Goal: Transaction & Acquisition: Register for event/course

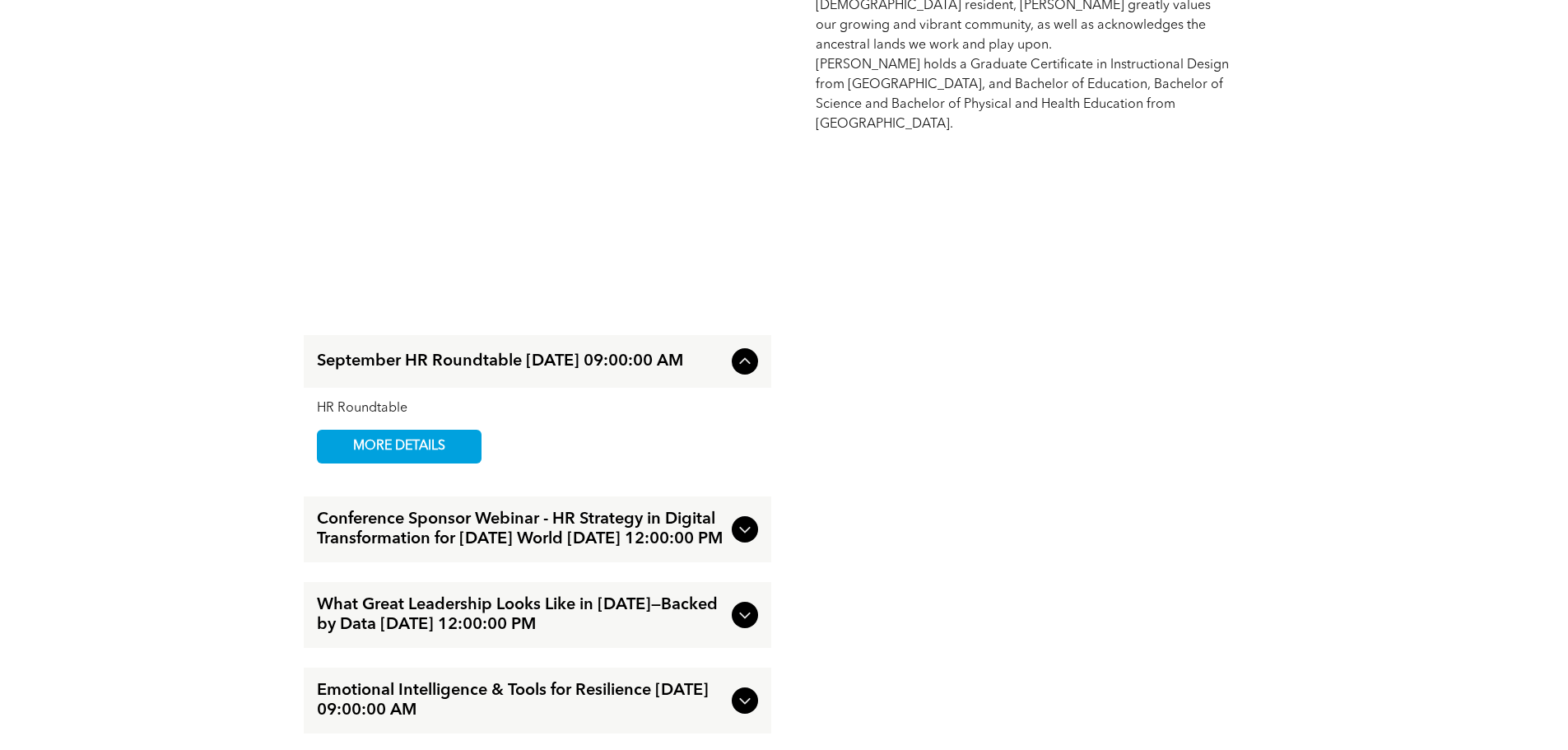
scroll to position [1729, 0]
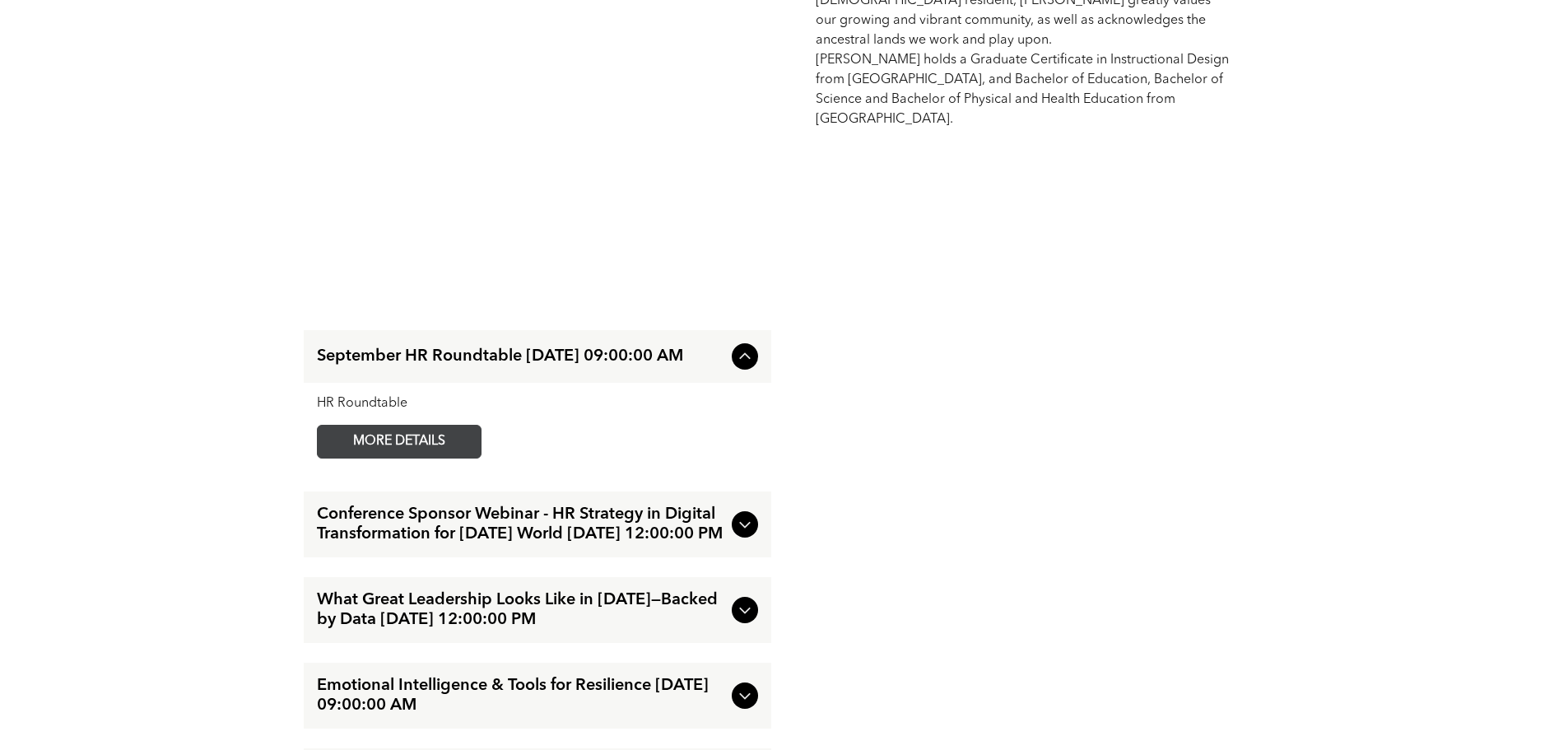
click at [391, 426] on span "MORE DETAILS" at bounding box center [398, 442] width 130 height 32
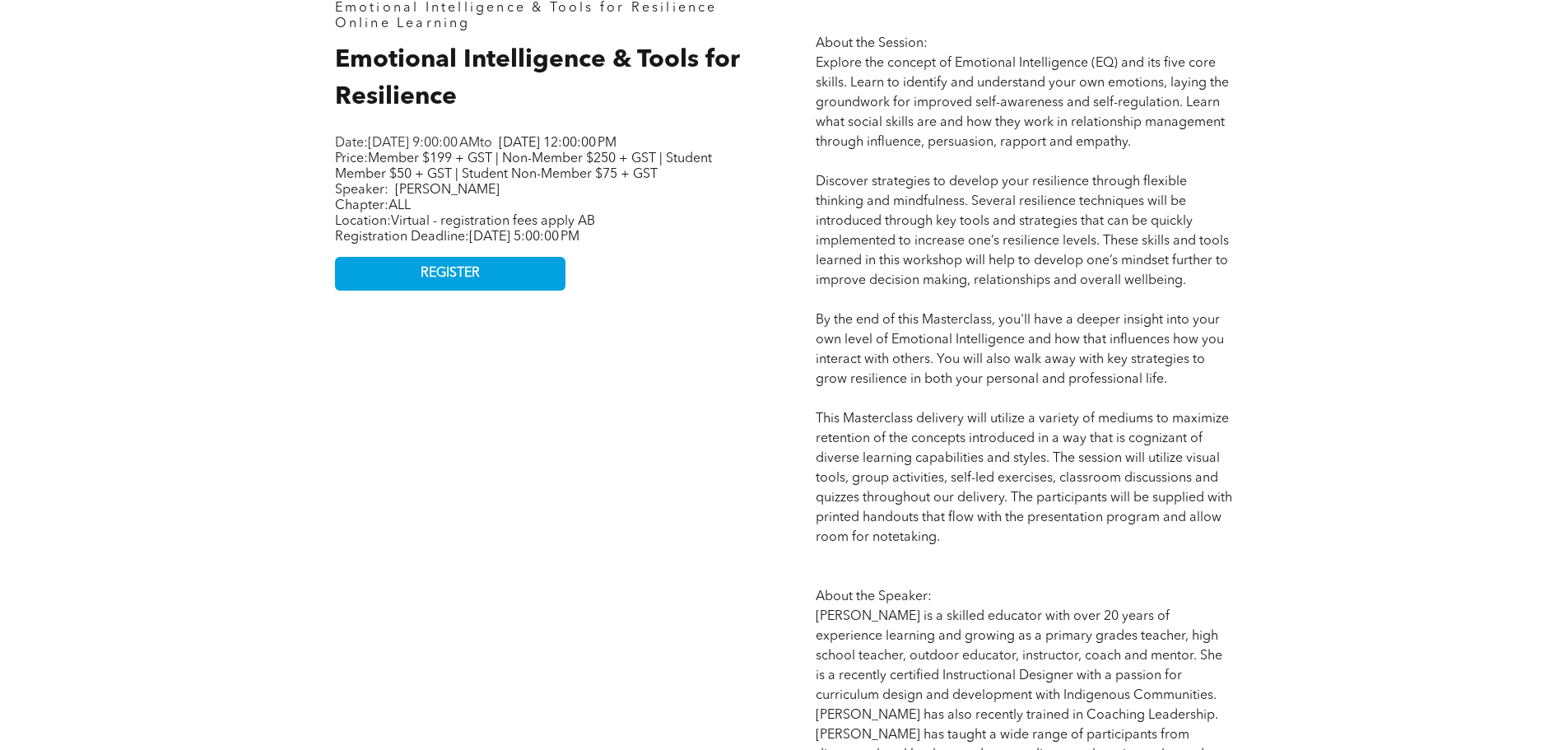
scroll to position [905, 0]
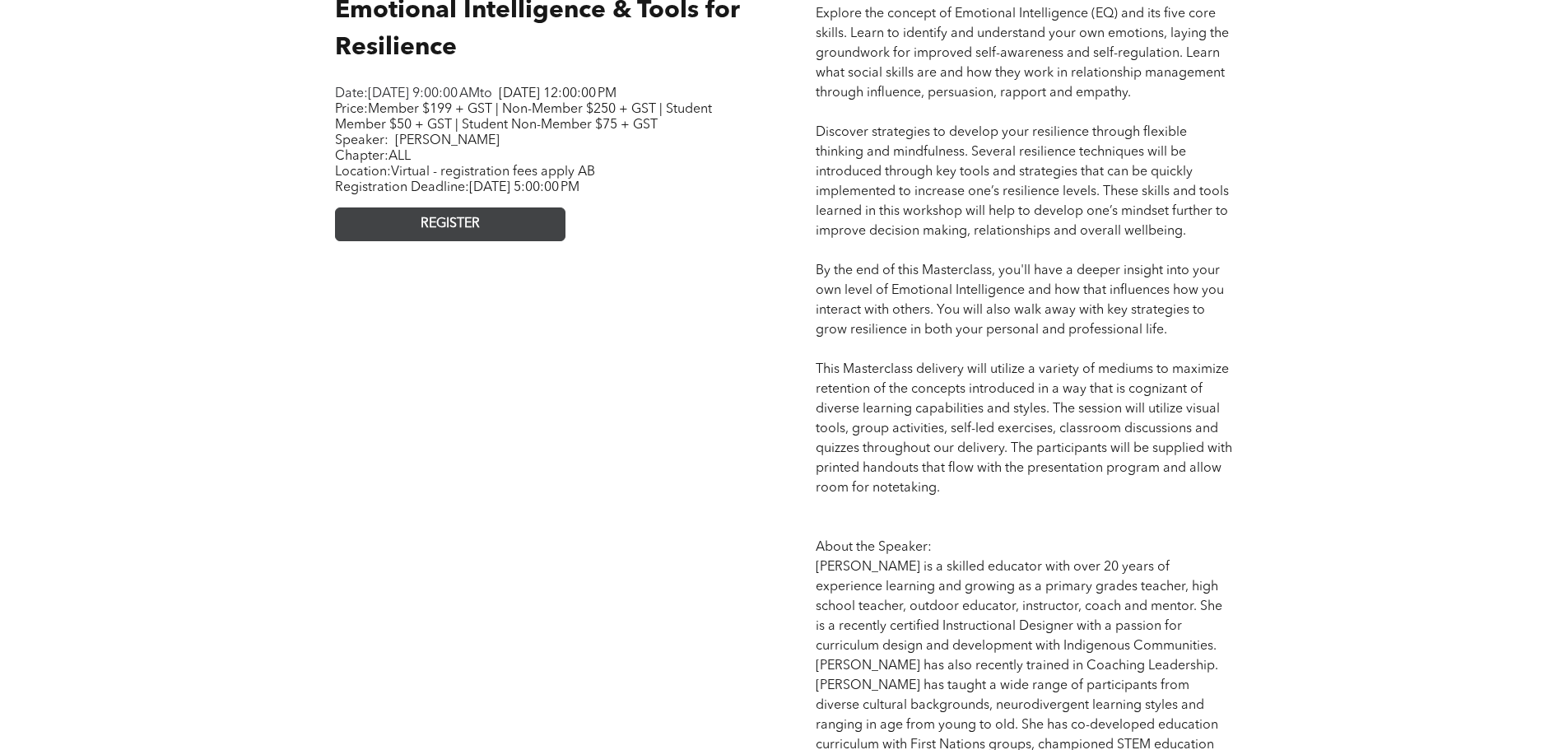
click at [447, 232] on span "REGISTER" at bounding box center [450, 224] width 59 height 16
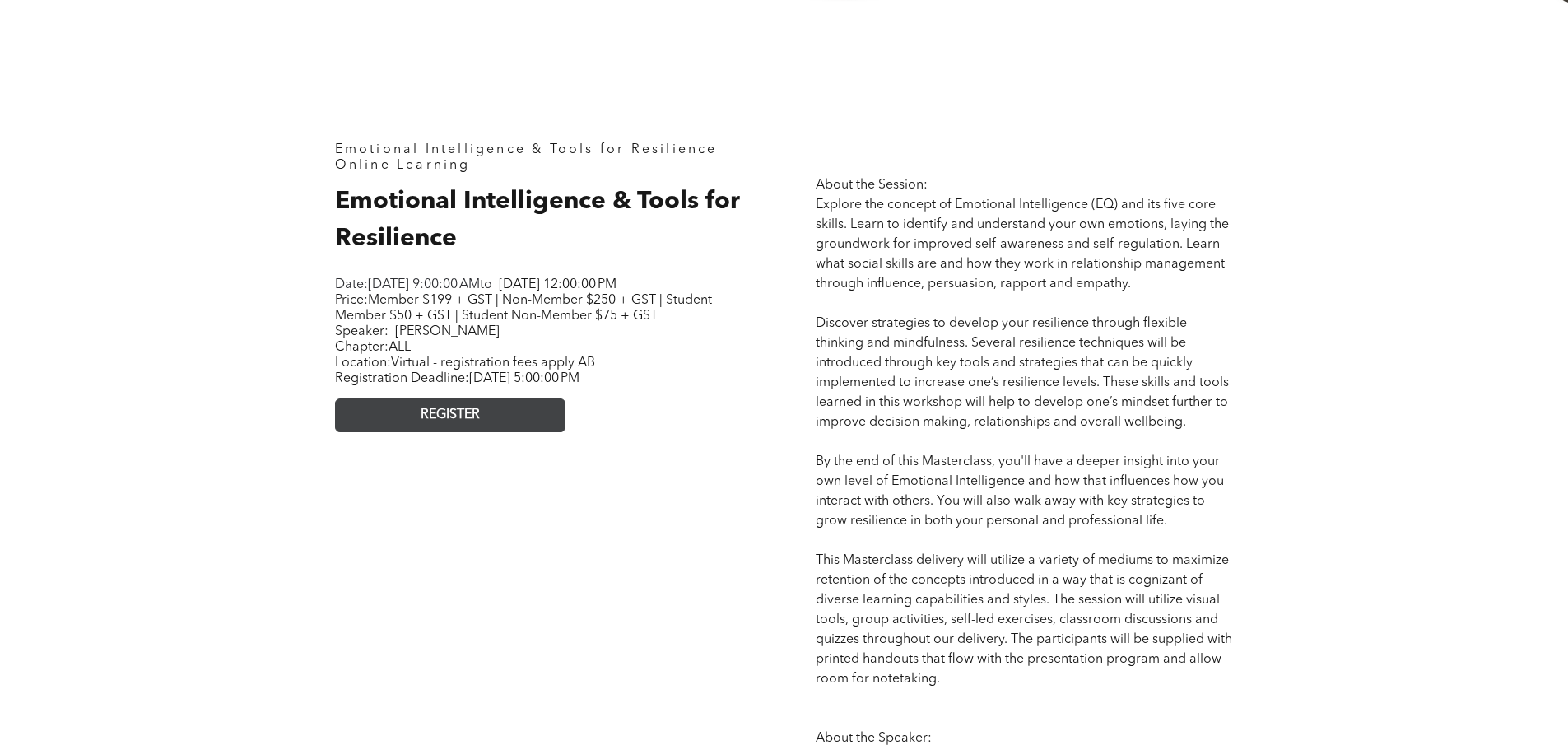
scroll to position [741, 0]
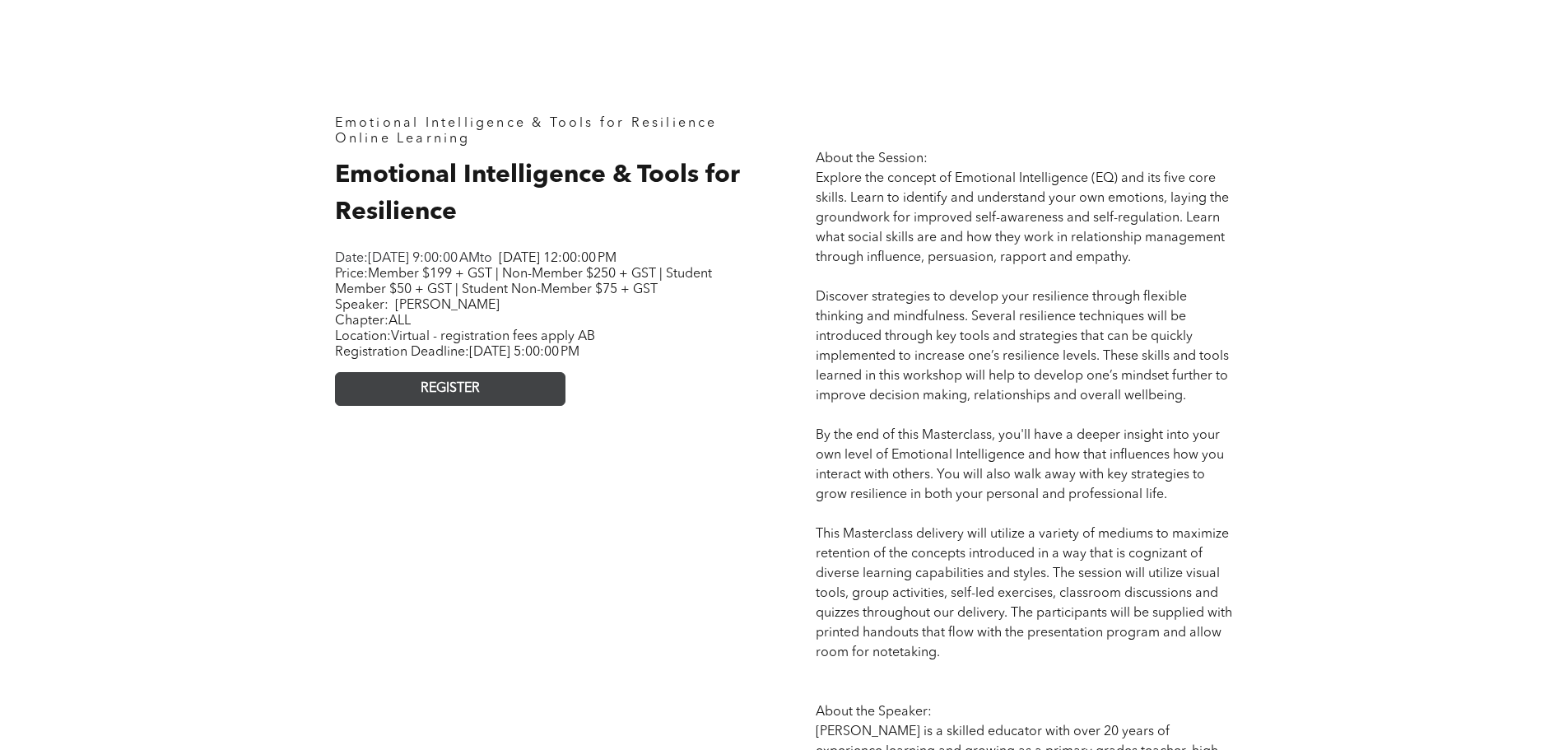
click at [443, 392] on link "REGISTER" at bounding box center [450, 389] width 231 height 34
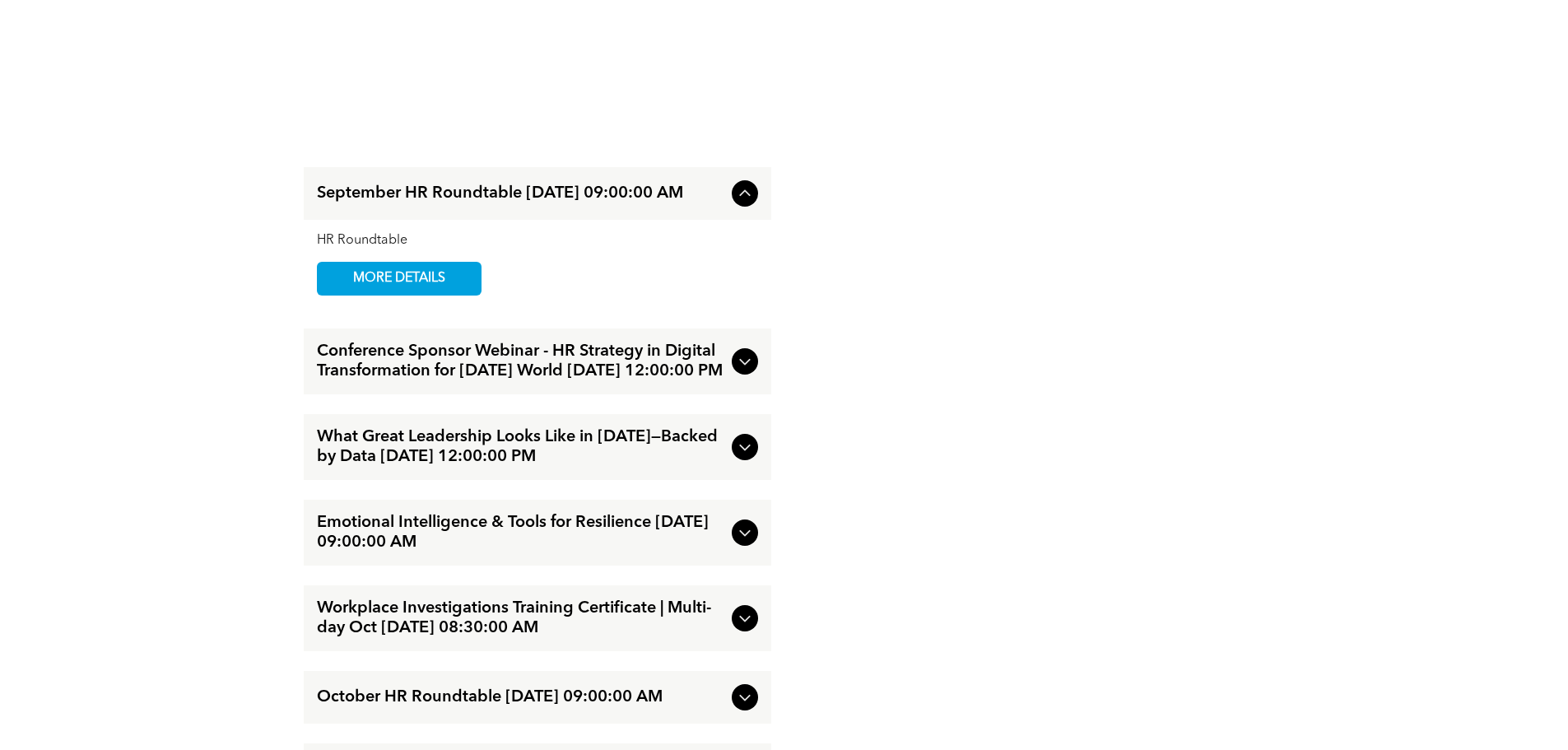
scroll to position [1893, 0]
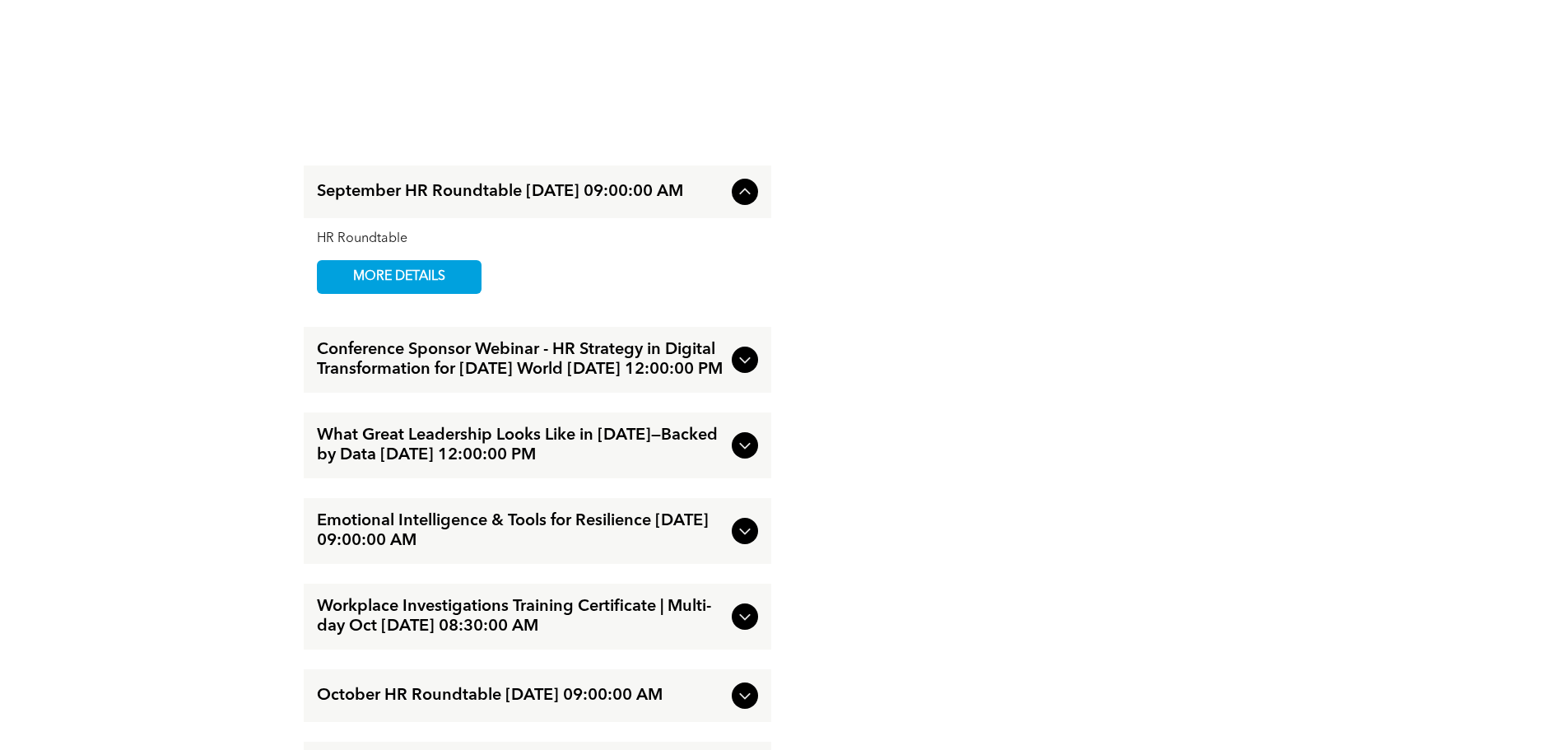
click at [746, 436] on icon at bounding box center [745, 445] width 19 height 19
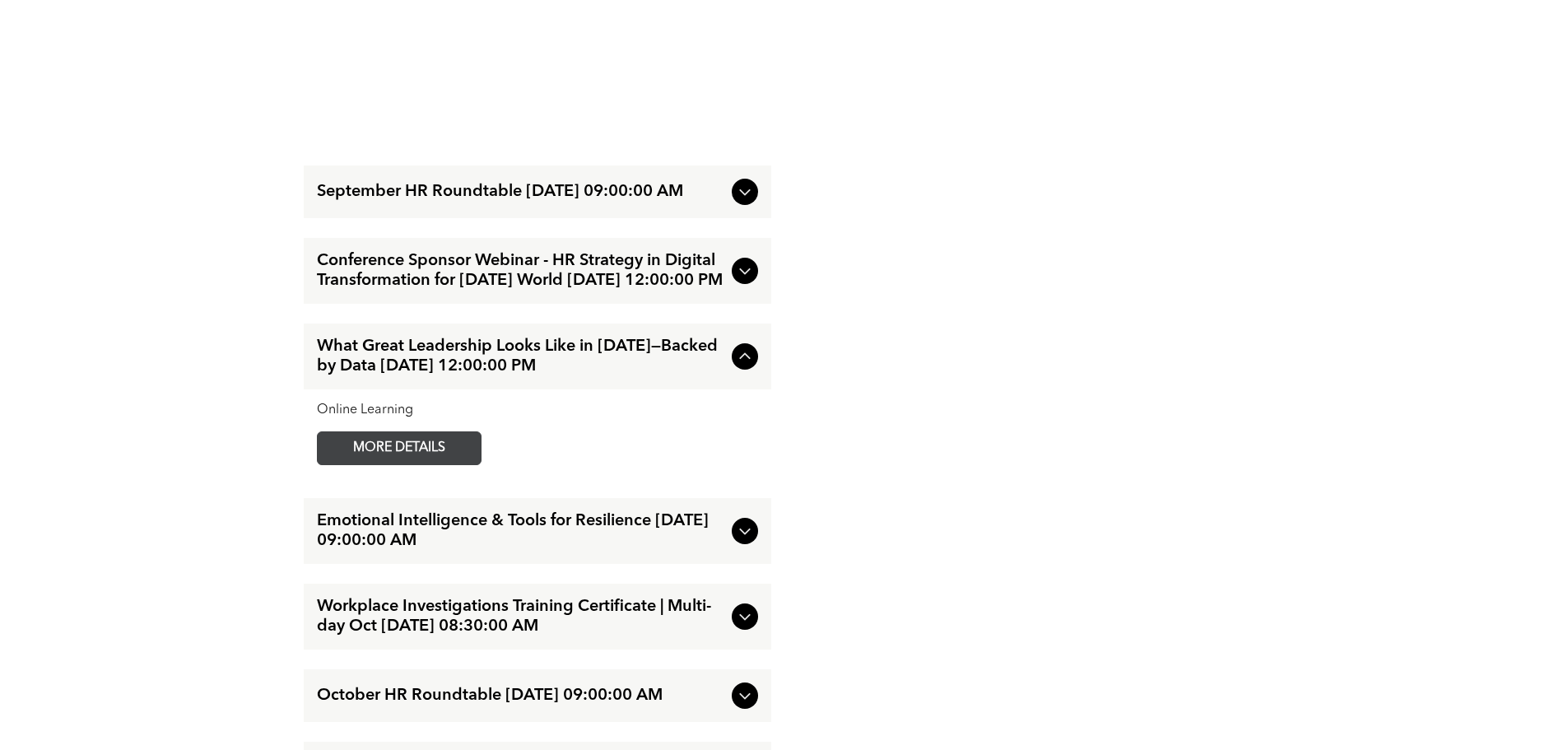
click at [413, 443] on span "MORE DETAILS" at bounding box center [398, 448] width 130 height 32
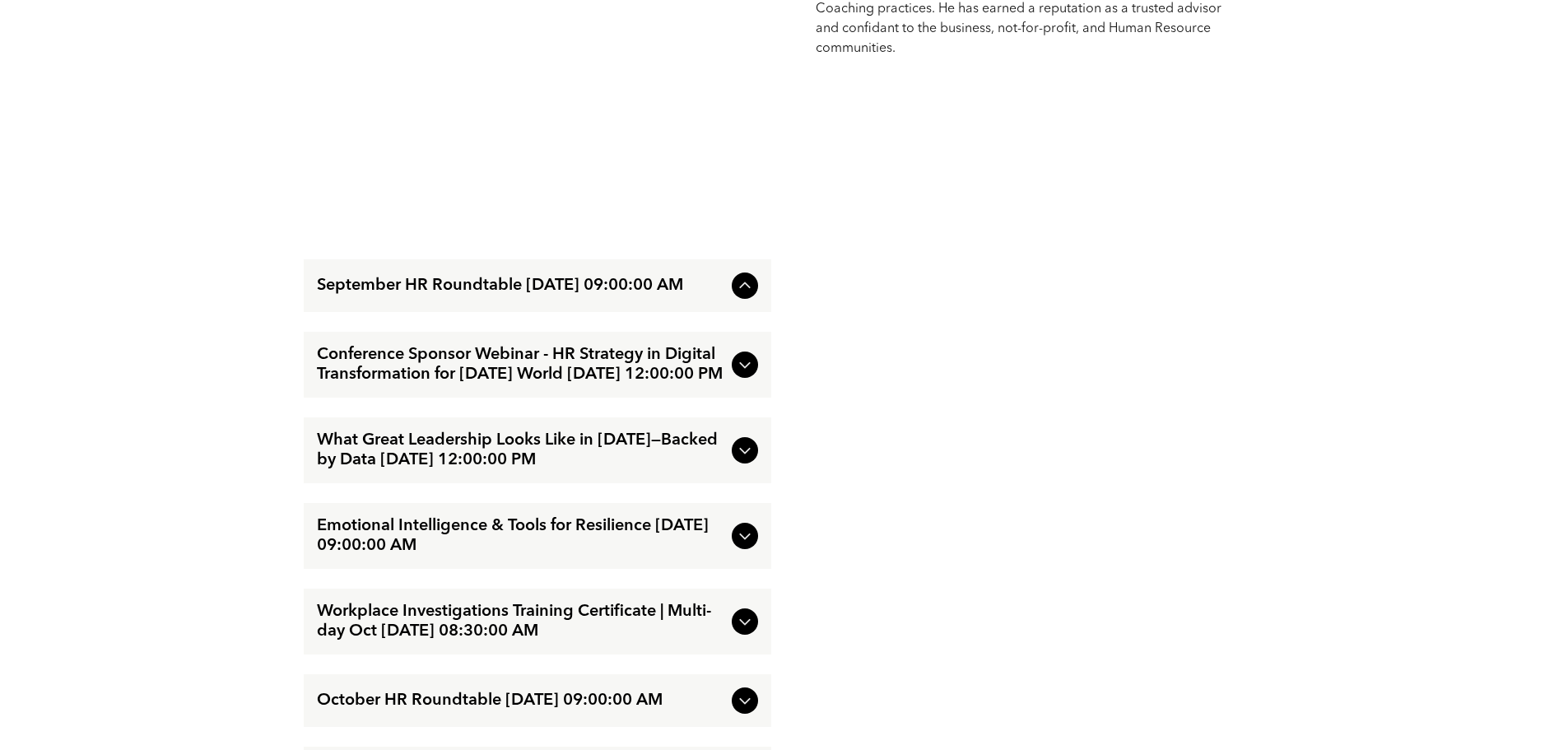
scroll to position [2716, 0]
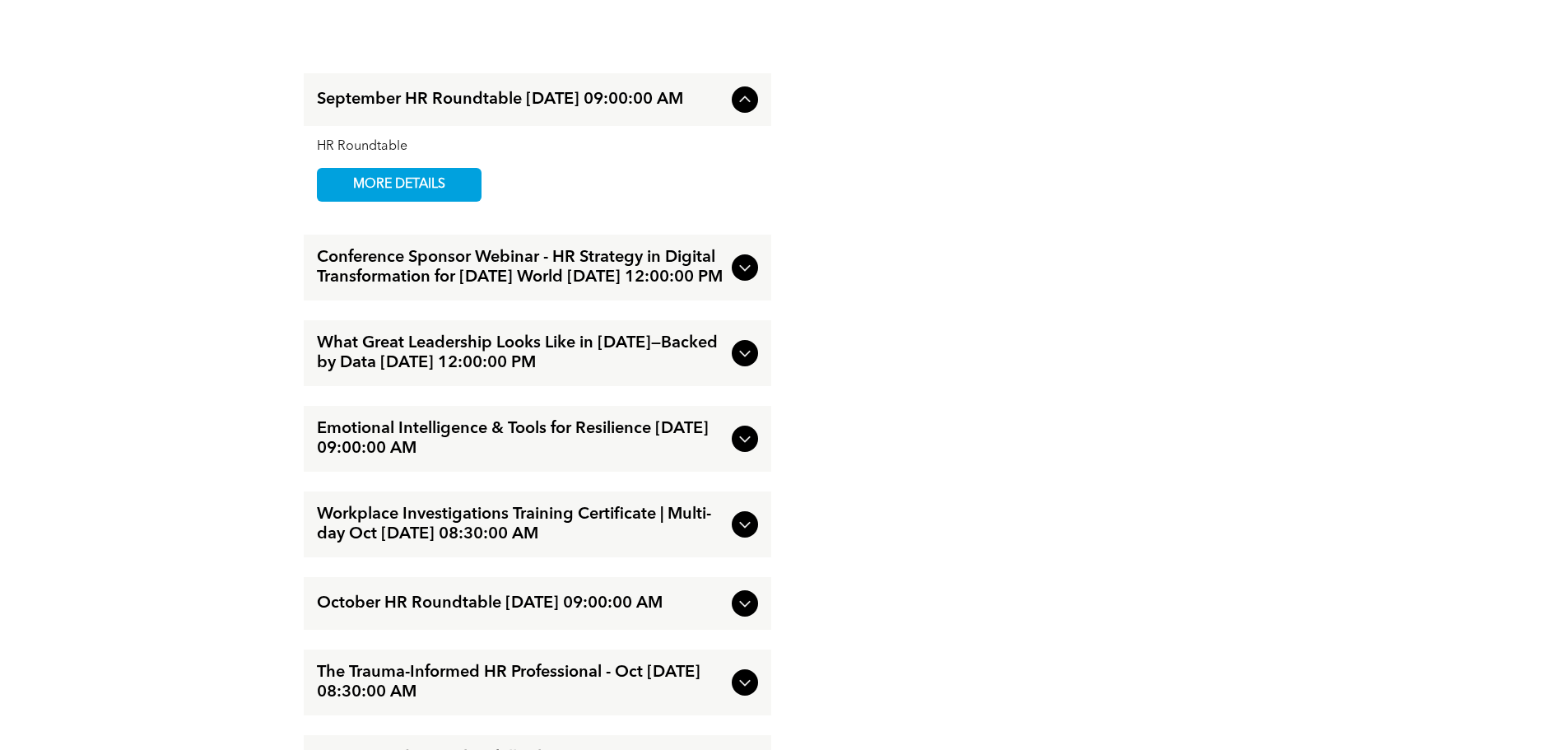
drag, startPoint x: 943, startPoint y: 575, endPoint x: 932, endPoint y: 579, distance: 11.7
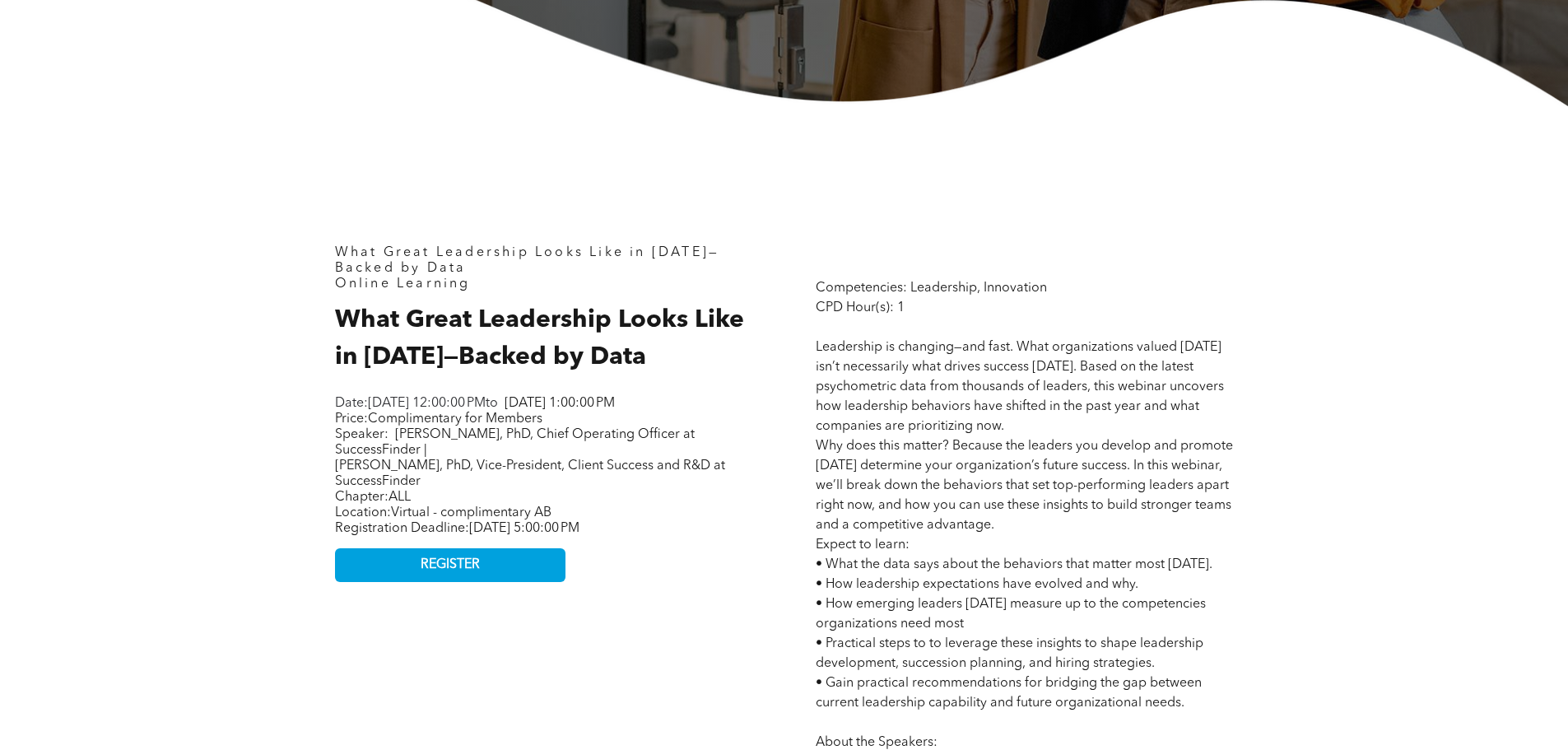
scroll to position [658, 0]
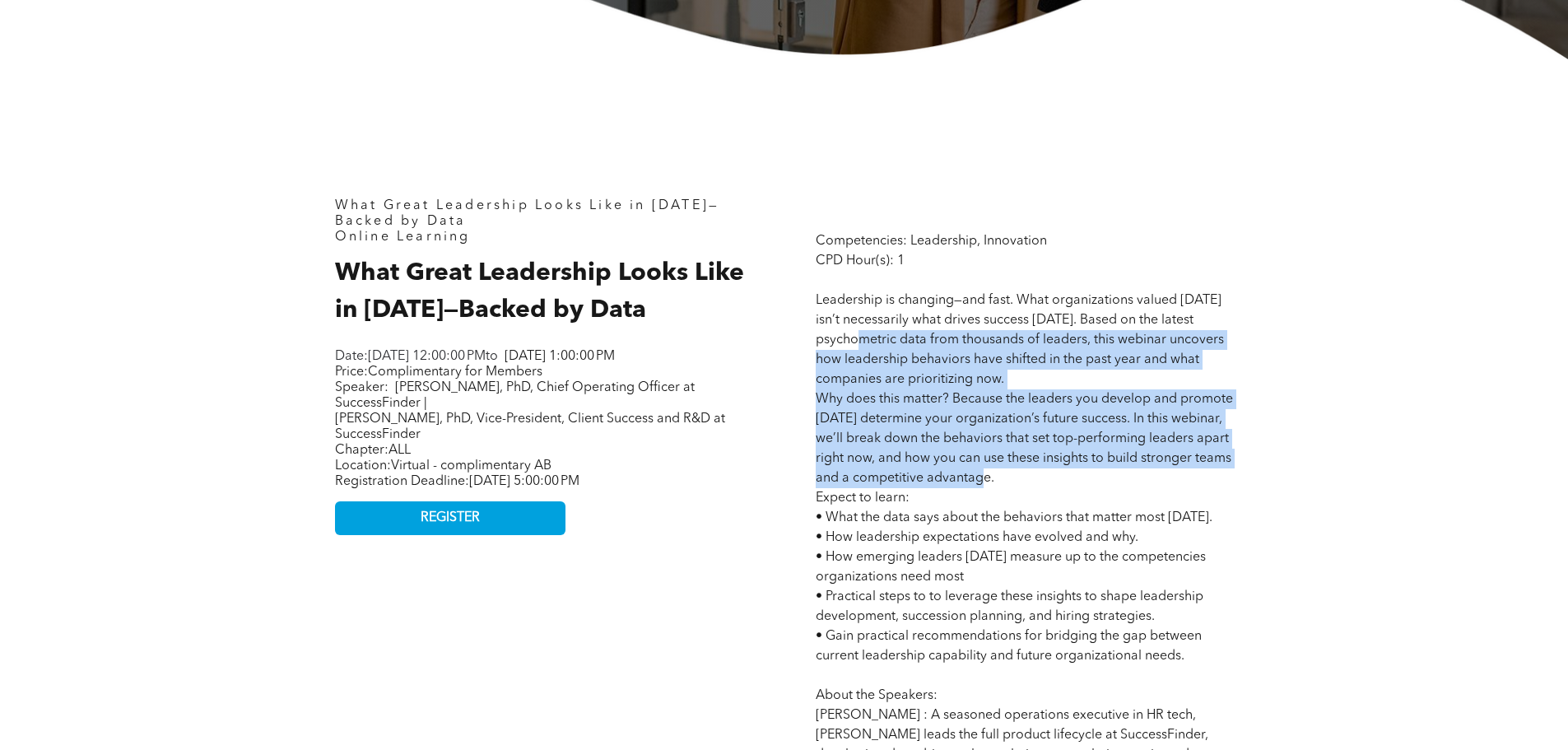
drag, startPoint x: 875, startPoint y: 348, endPoint x: 1026, endPoint y: 485, distance: 203.9
click at [1026, 485] on p "Competencies: Leadership, Innovation CPD Hour(s): 1 Leadership is changing—and …" at bounding box center [1024, 676] width 417 height 889
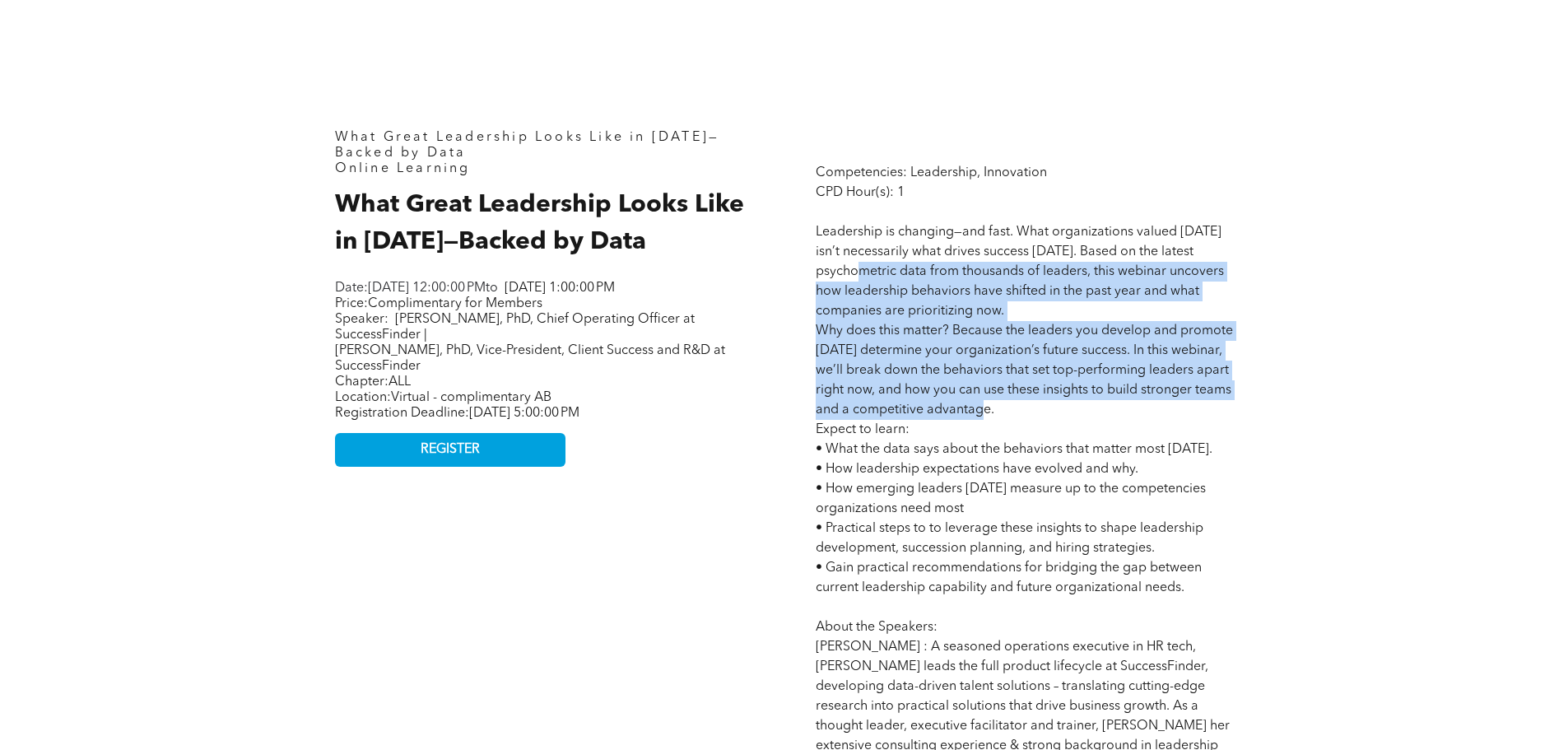
scroll to position [823, 0]
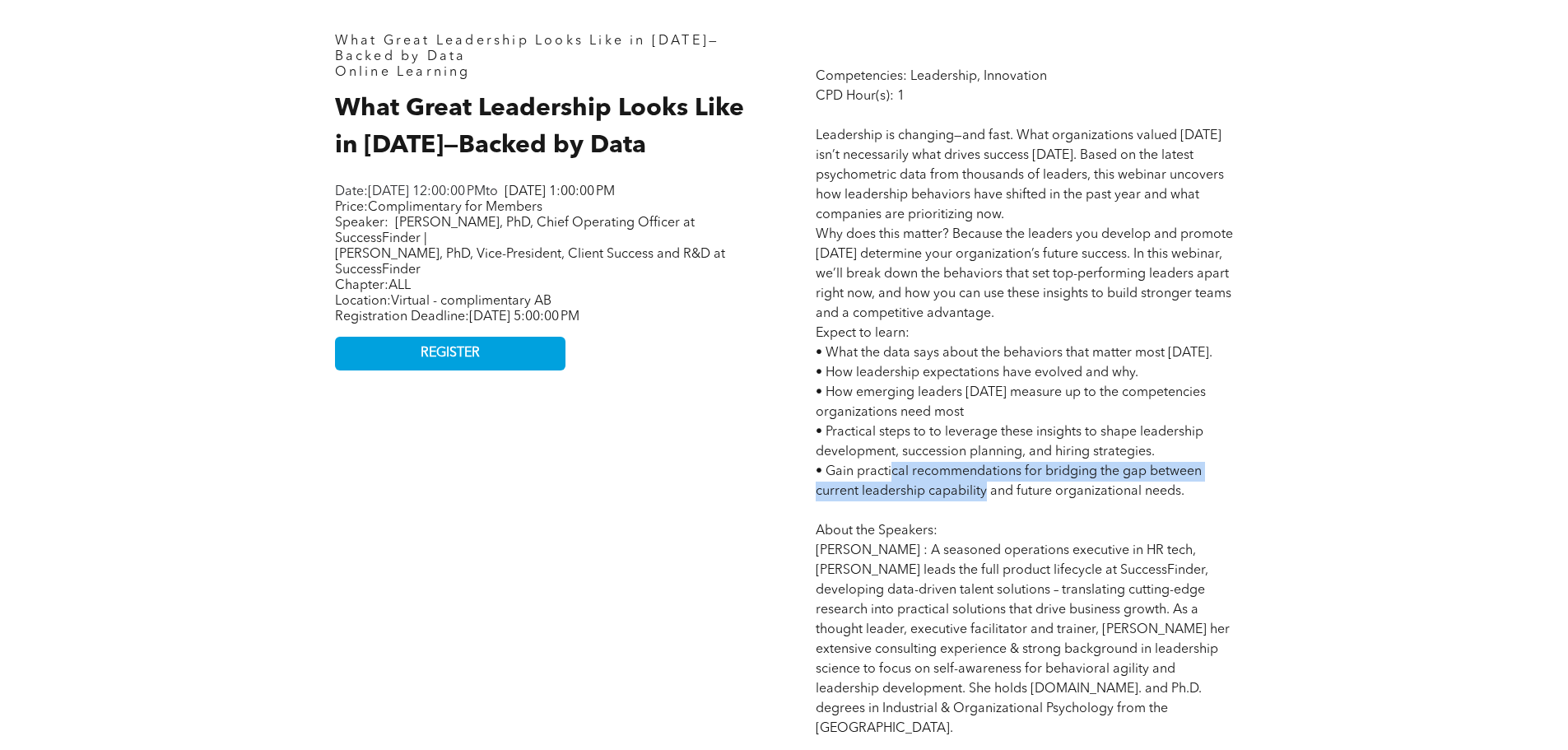
drag, startPoint x: 973, startPoint y: 481, endPoint x: 988, endPoint y: 484, distance: 15.3
click at [988, 484] on span "Competencies: Leadership, Innovation CPD Hour(s): 1 Leadership is changing—and …" at bounding box center [1024, 511] width 417 height 883
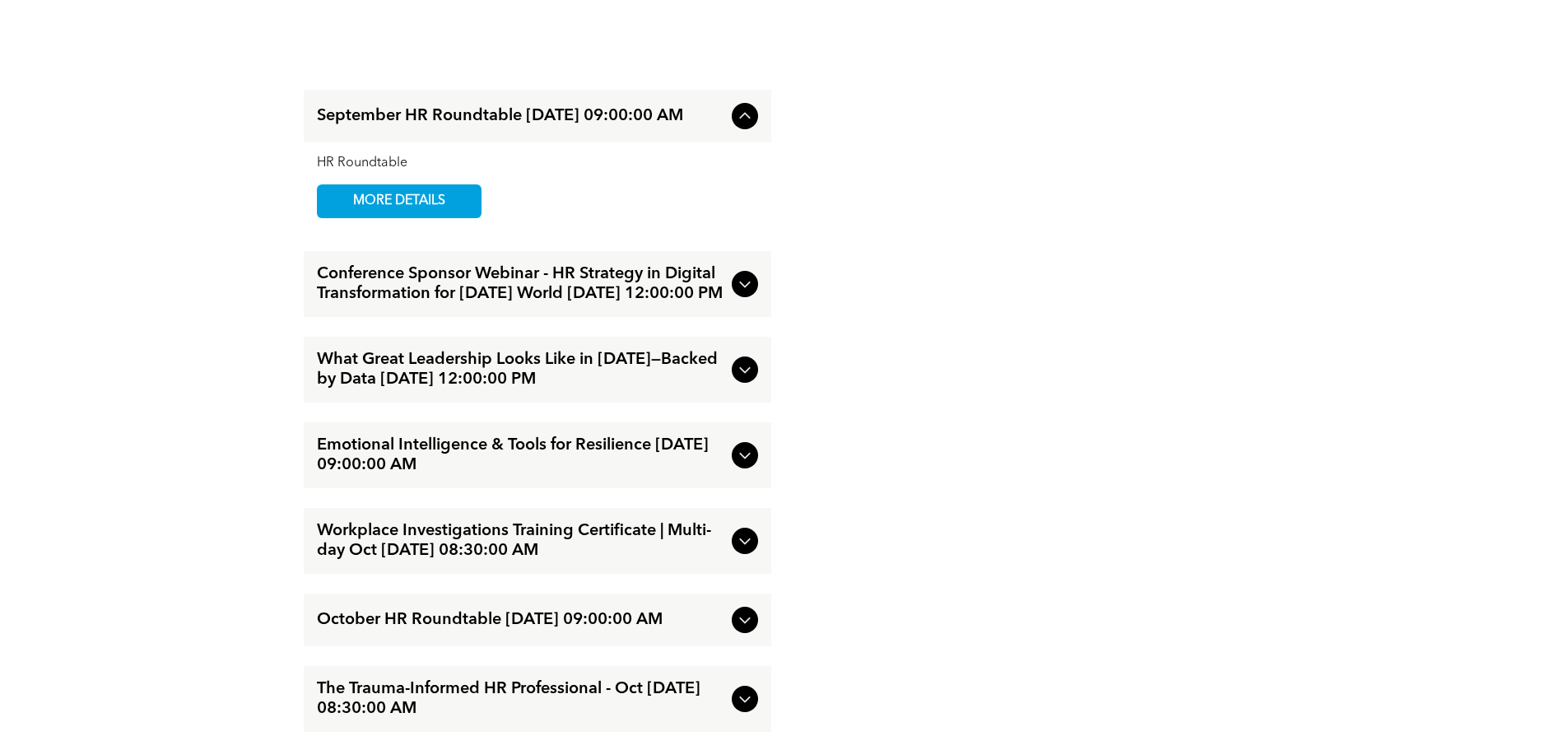
scroll to position [1893, 0]
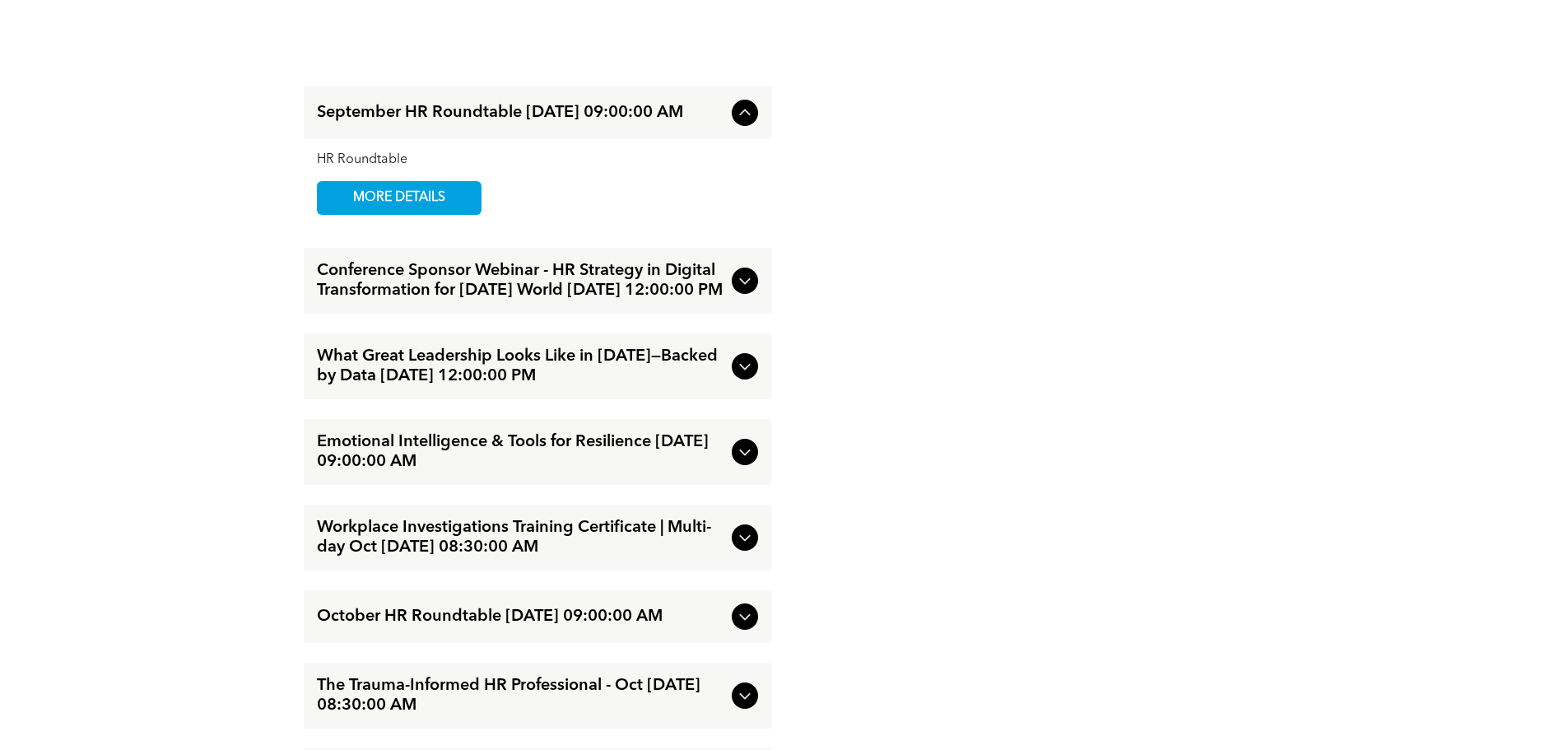
click at [738, 462] on icon at bounding box center [745, 451] width 19 height 19
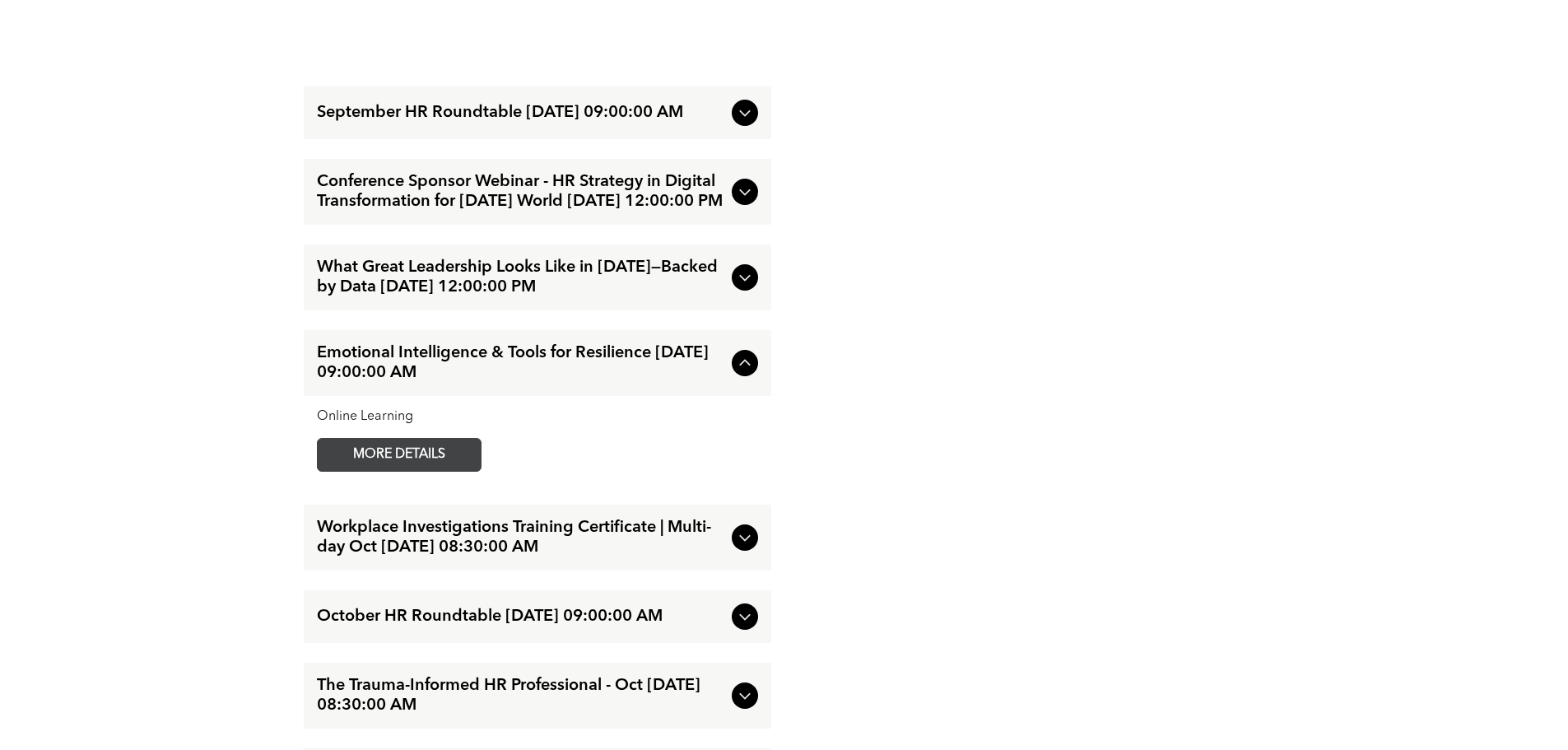
click at [424, 471] on span "MORE DETAILS" at bounding box center [398, 455] width 130 height 32
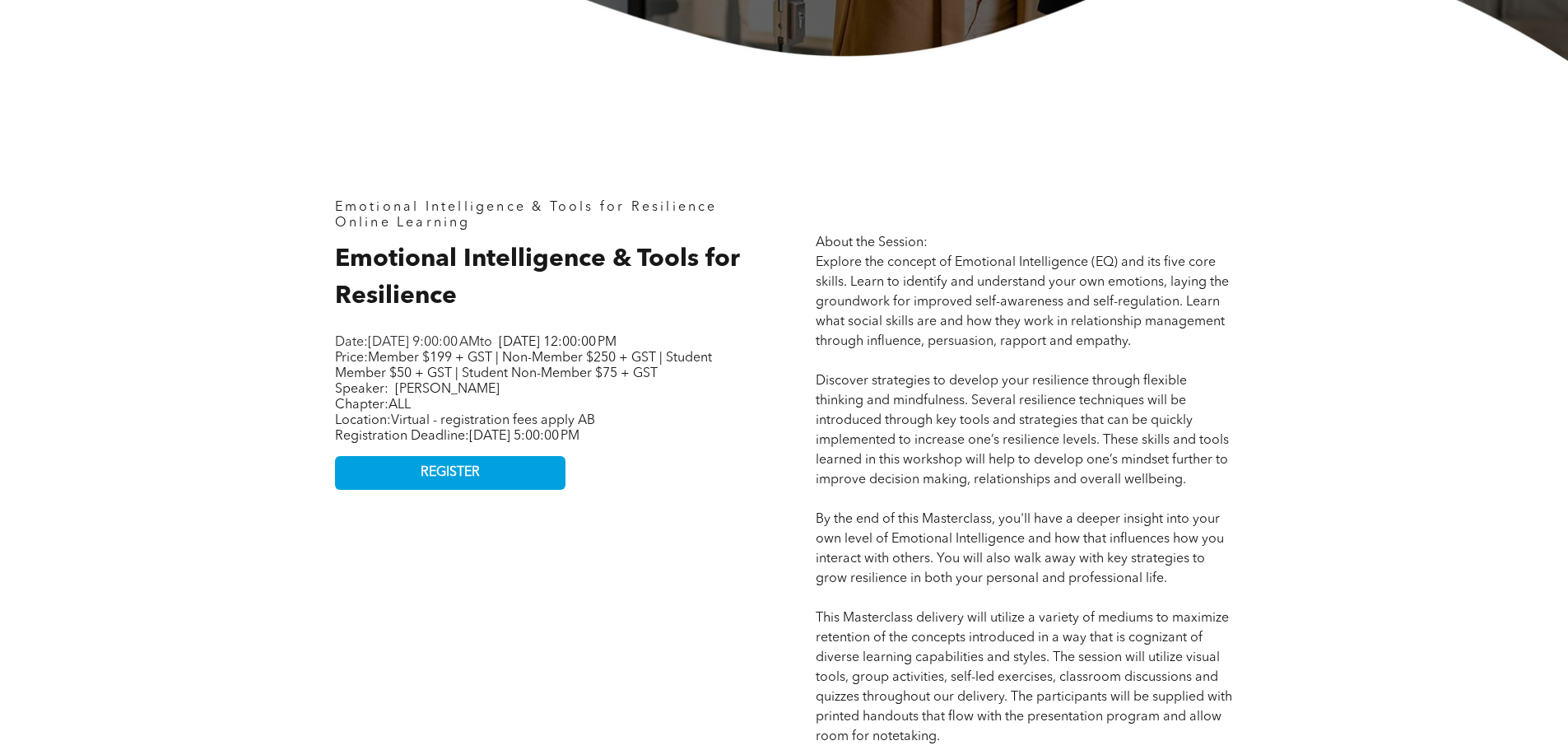
scroll to position [658, 0]
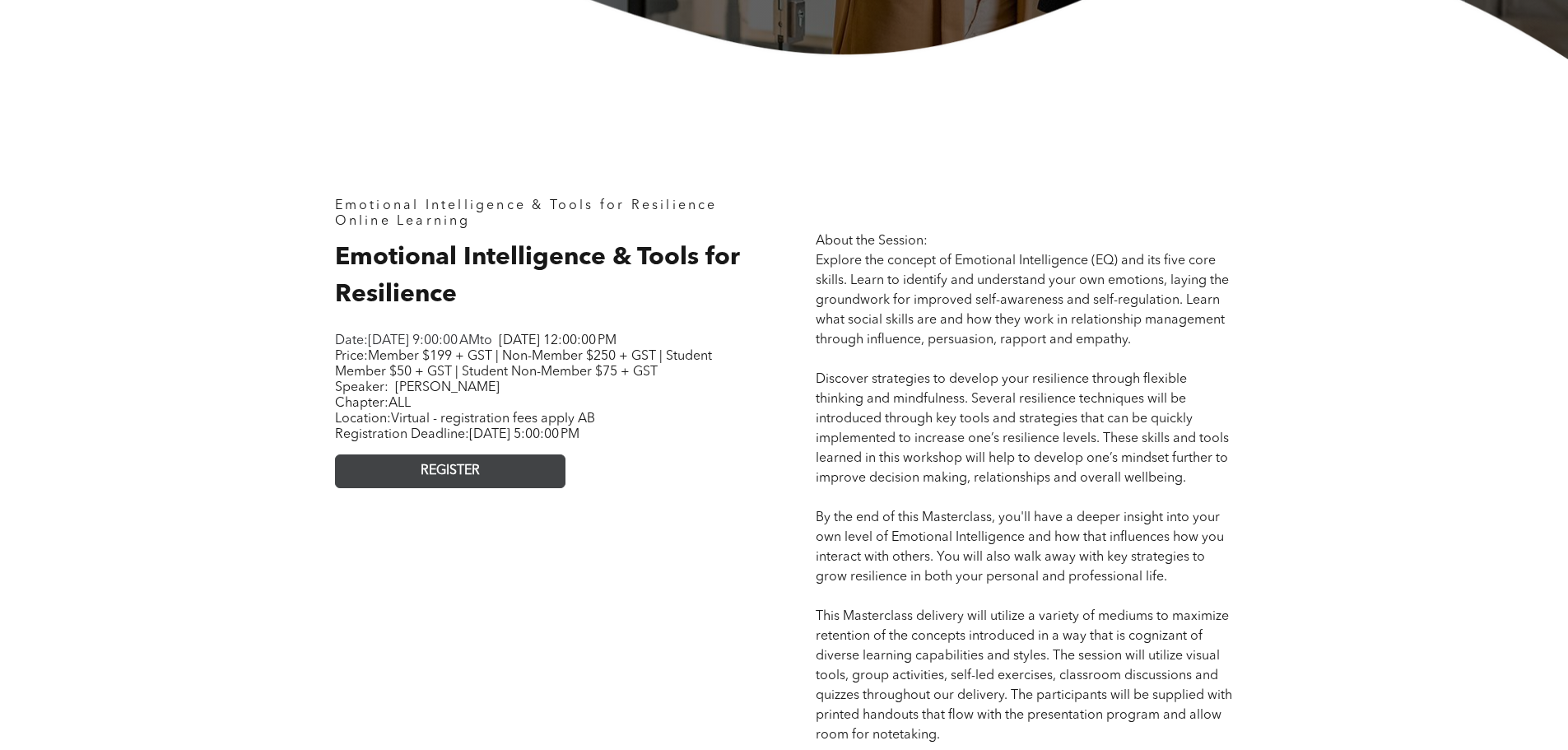
click at [459, 479] on span "REGISTER" at bounding box center [450, 472] width 59 height 16
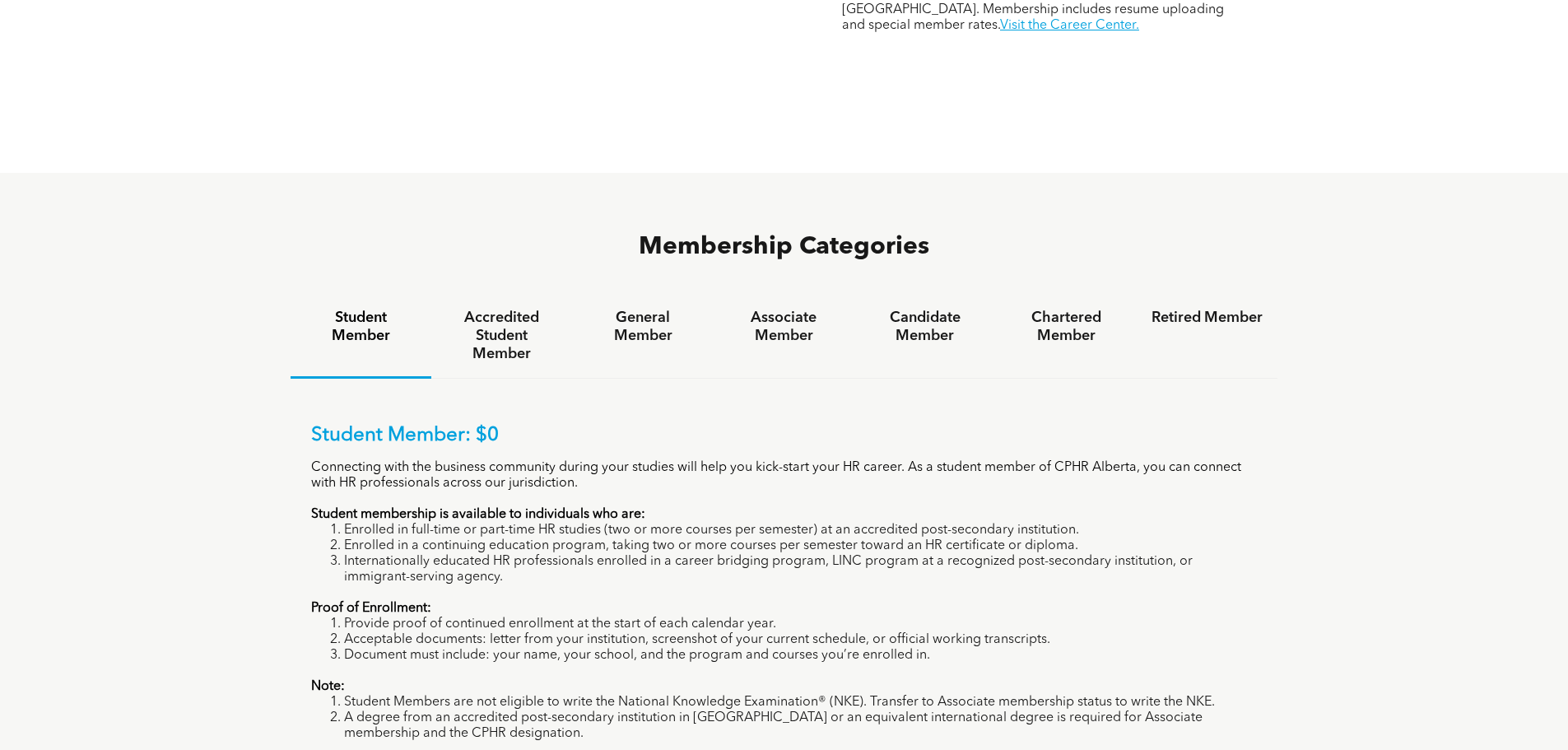
scroll to position [988, 0]
click at [638, 307] on h4 "General Member" at bounding box center [642, 325] width 111 height 36
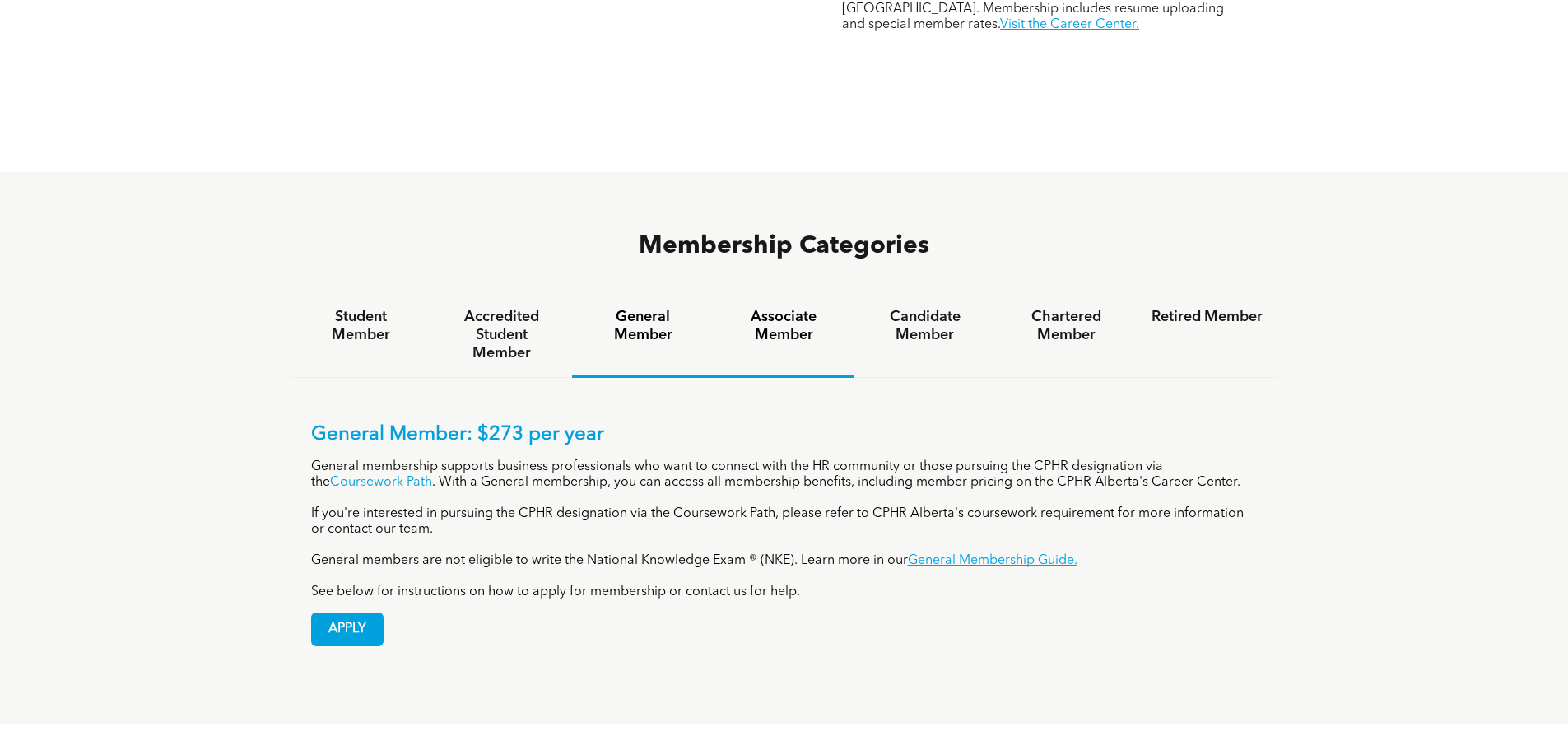
click at [794, 307] on h4 "Associate Member" at bounding box center [784, 325] width 111 height 36
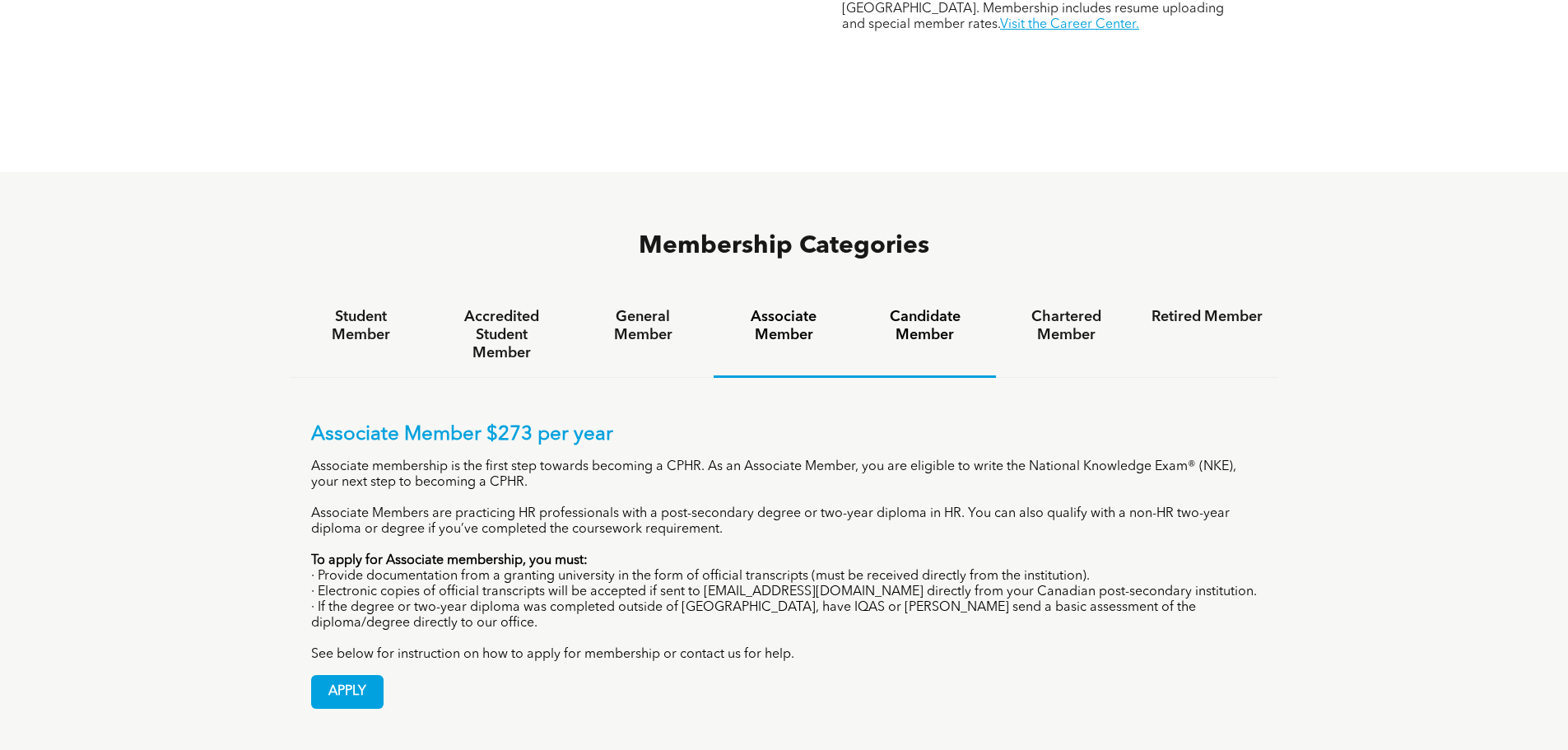
click at [893, 307] on h4 "Candidate Member" at bounding box center [925, 325] width 111 height 36
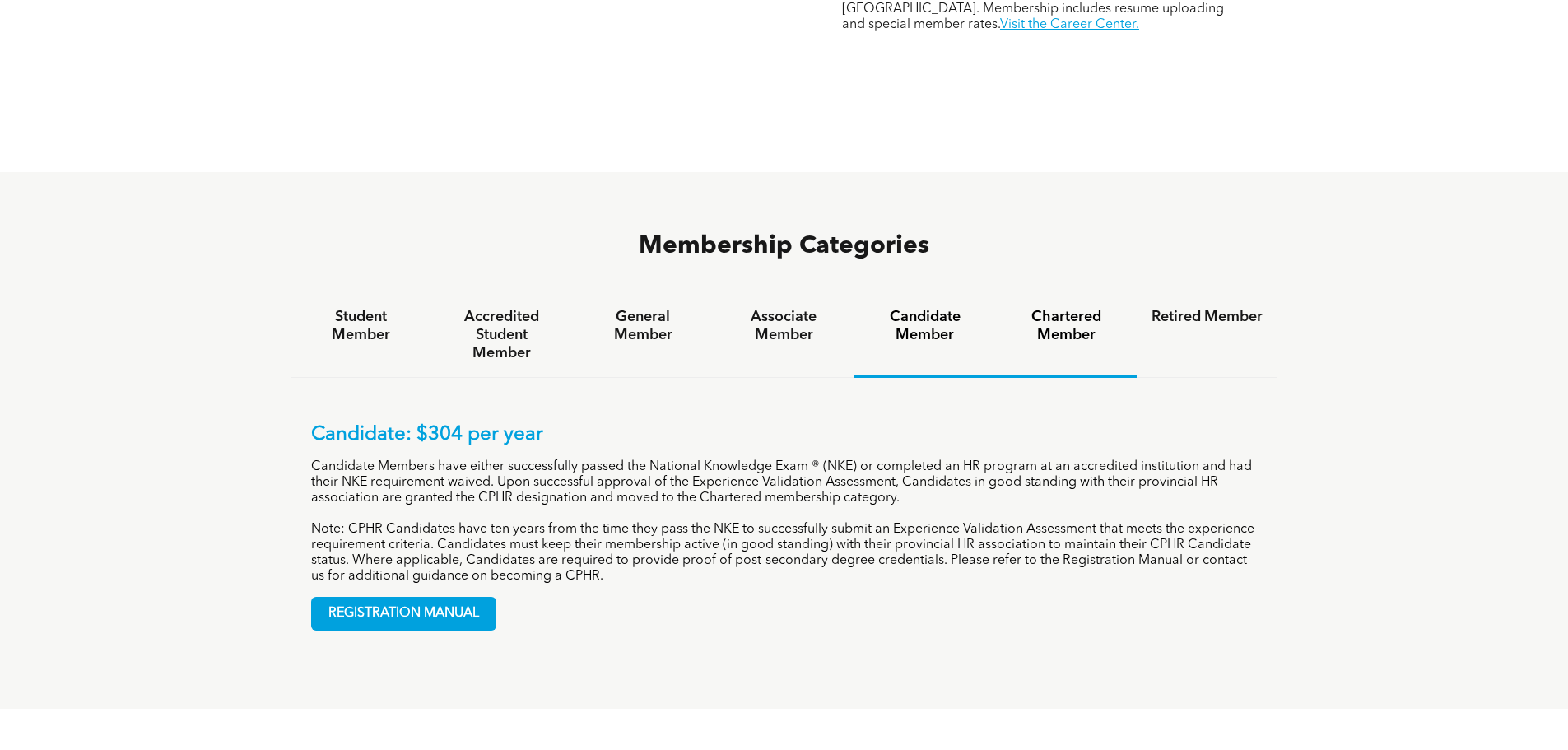
click at [1086, 307] on h4 "Chartered Member" at bounding box center [1066, 325] width 111 height 36
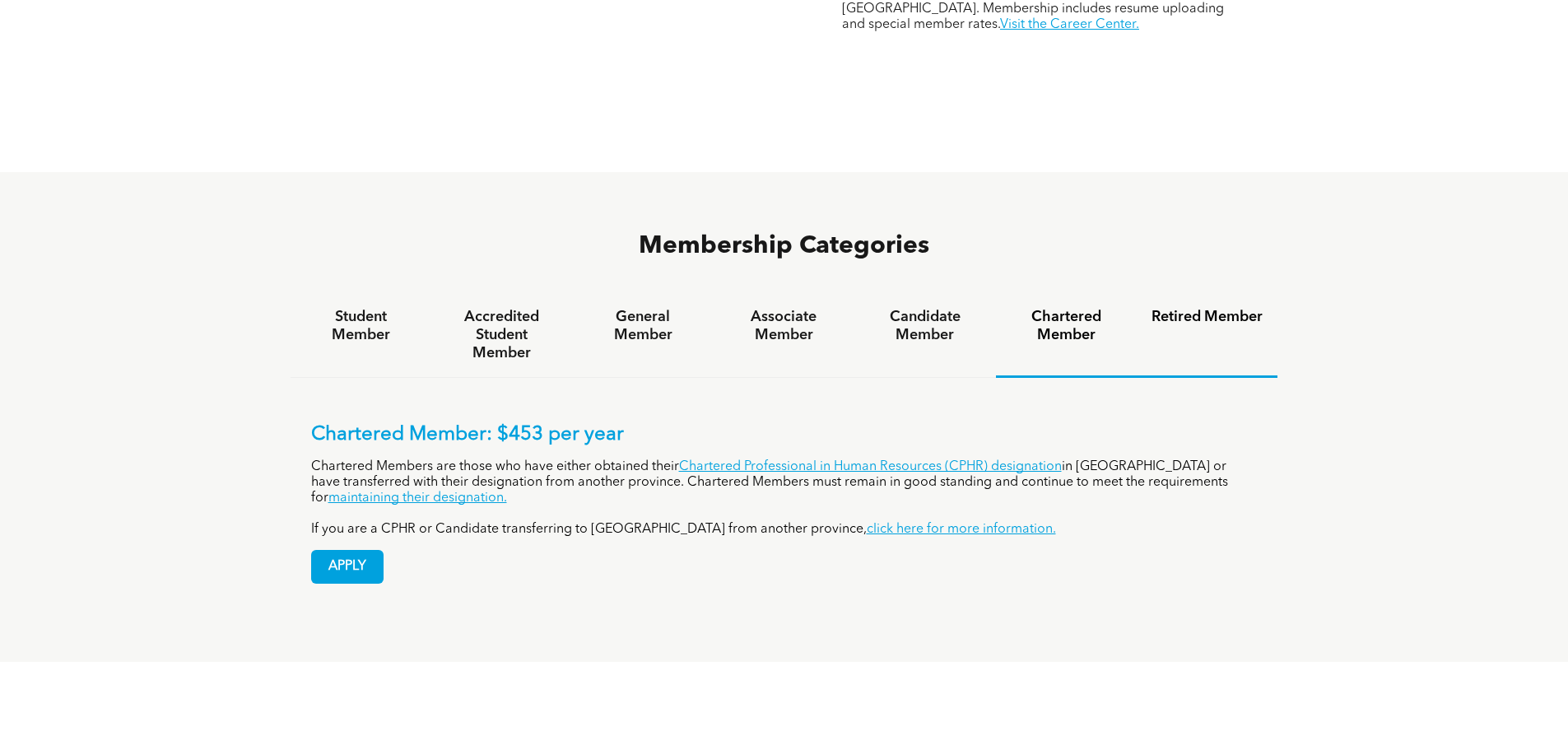
click at [1211, 307] on h4 "Retired Member" at bounding box center [1208, 316] width 111 height 18
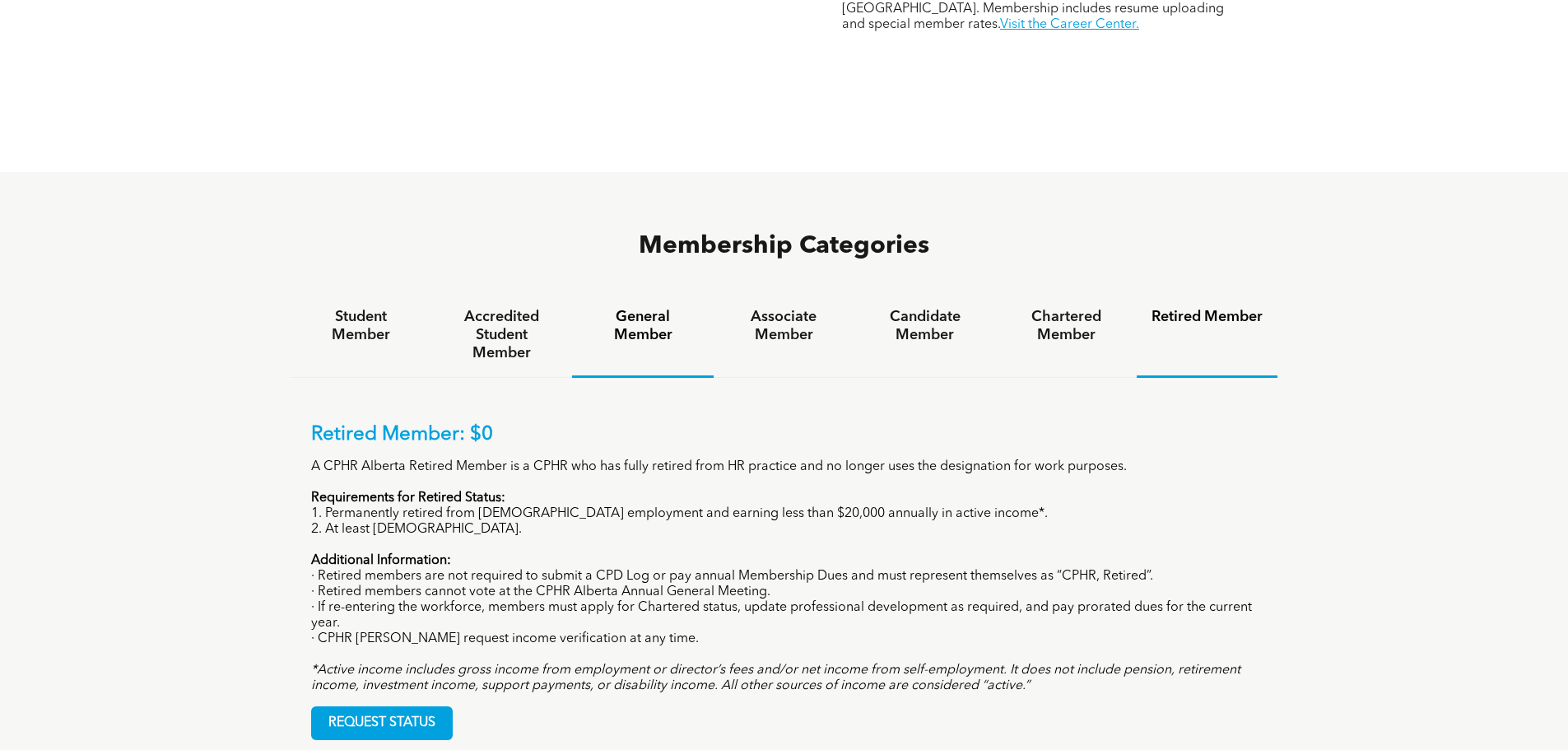
click at [657, 307] on h4 "General Member" at bounding box center [642, 325] width 111 height 36
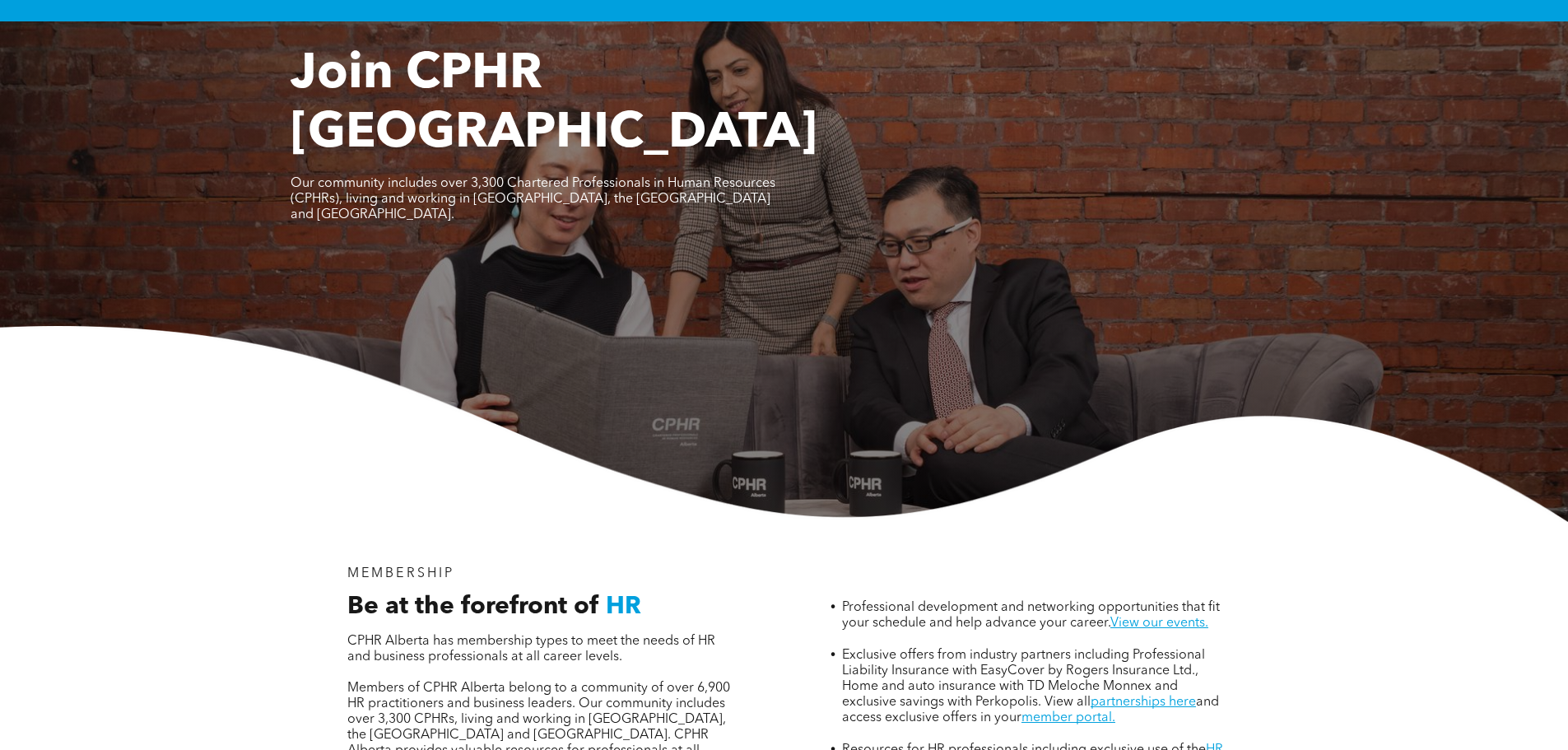
scroll to position [0, 0]
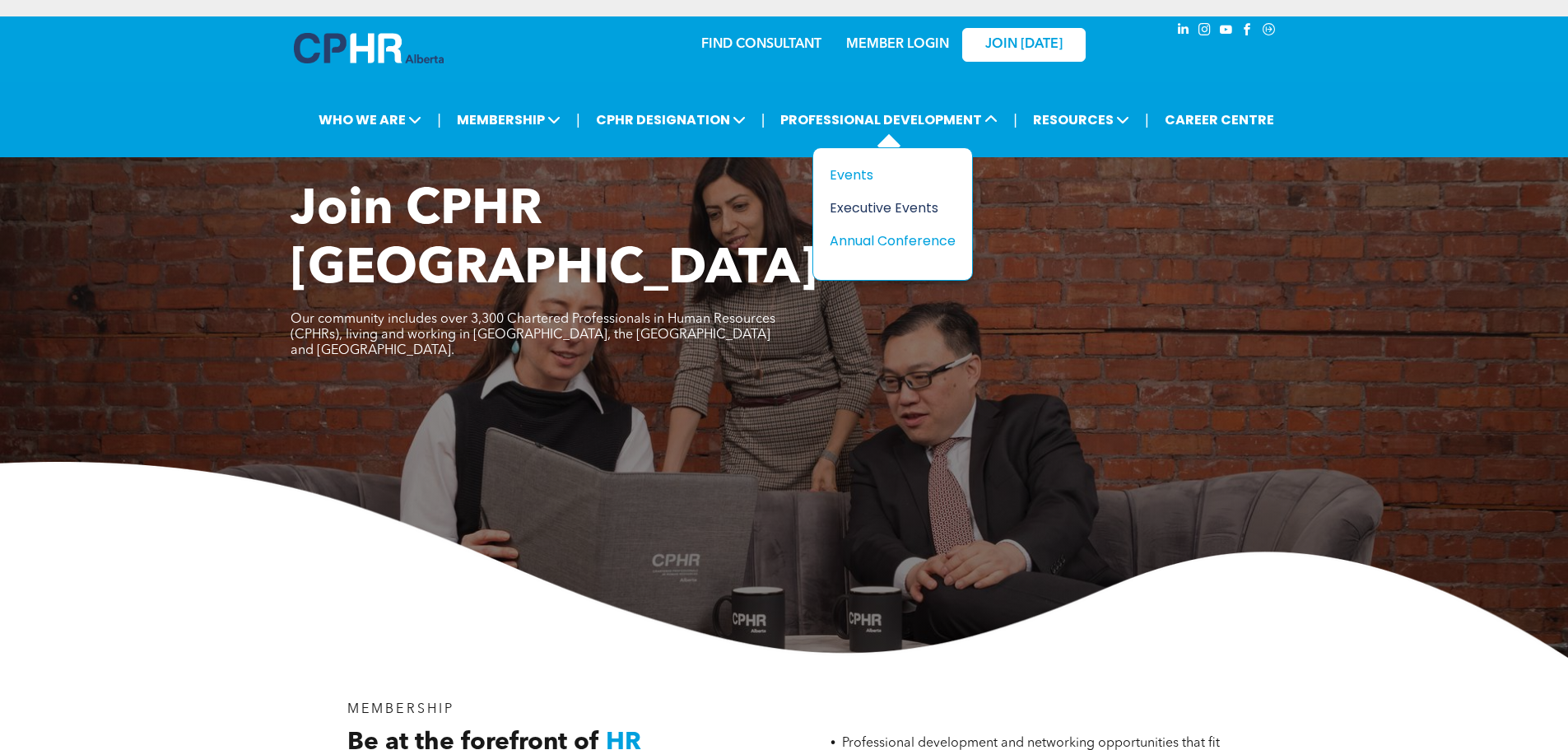
drag, startPoint x: 856, startPoint y: 171, endPoint x: 887, endPoint y: 207, distance: 47.5
click at [856, 171] on div "Events" at bounding box center [886, 174] width 114 height 20
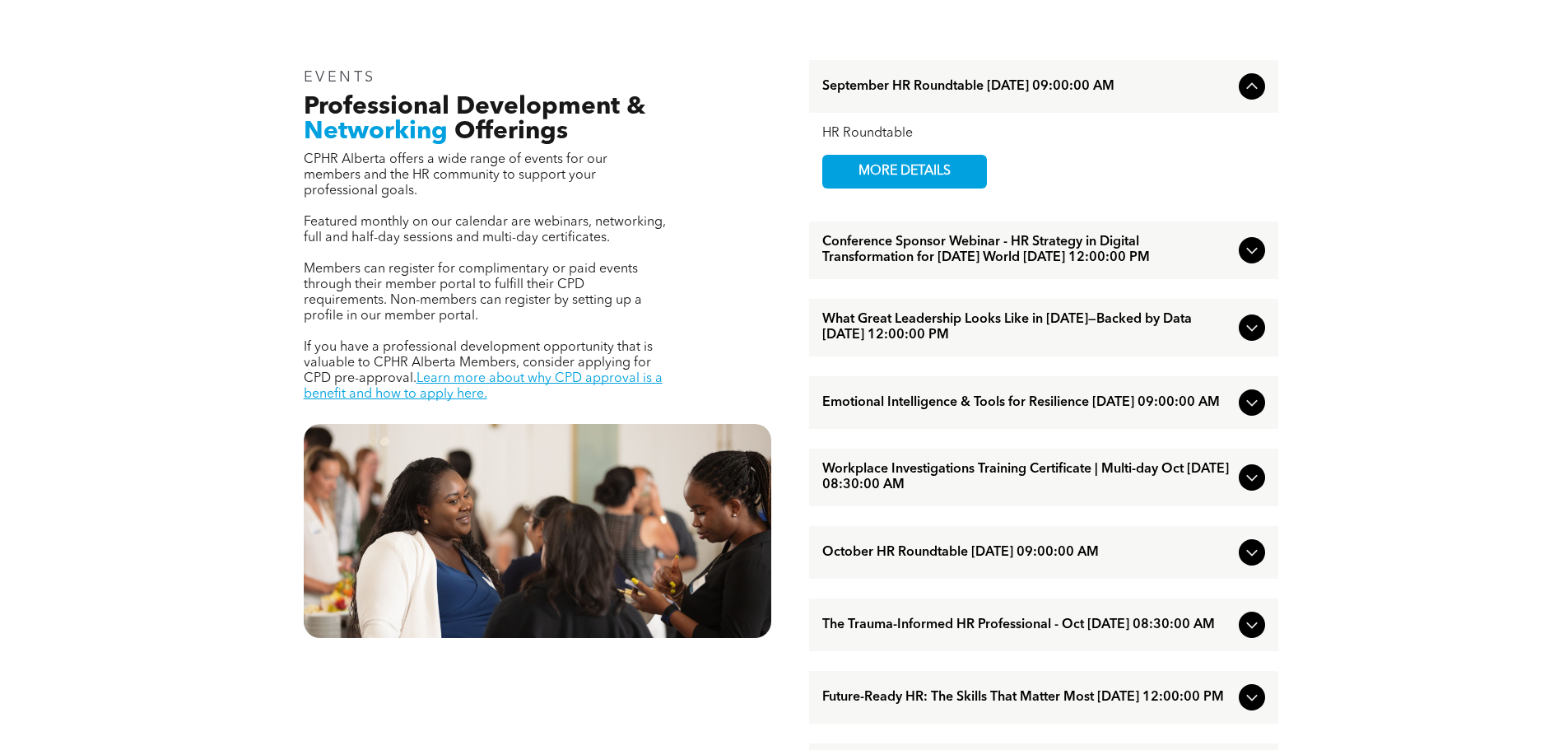
scroll to position [576, 0]
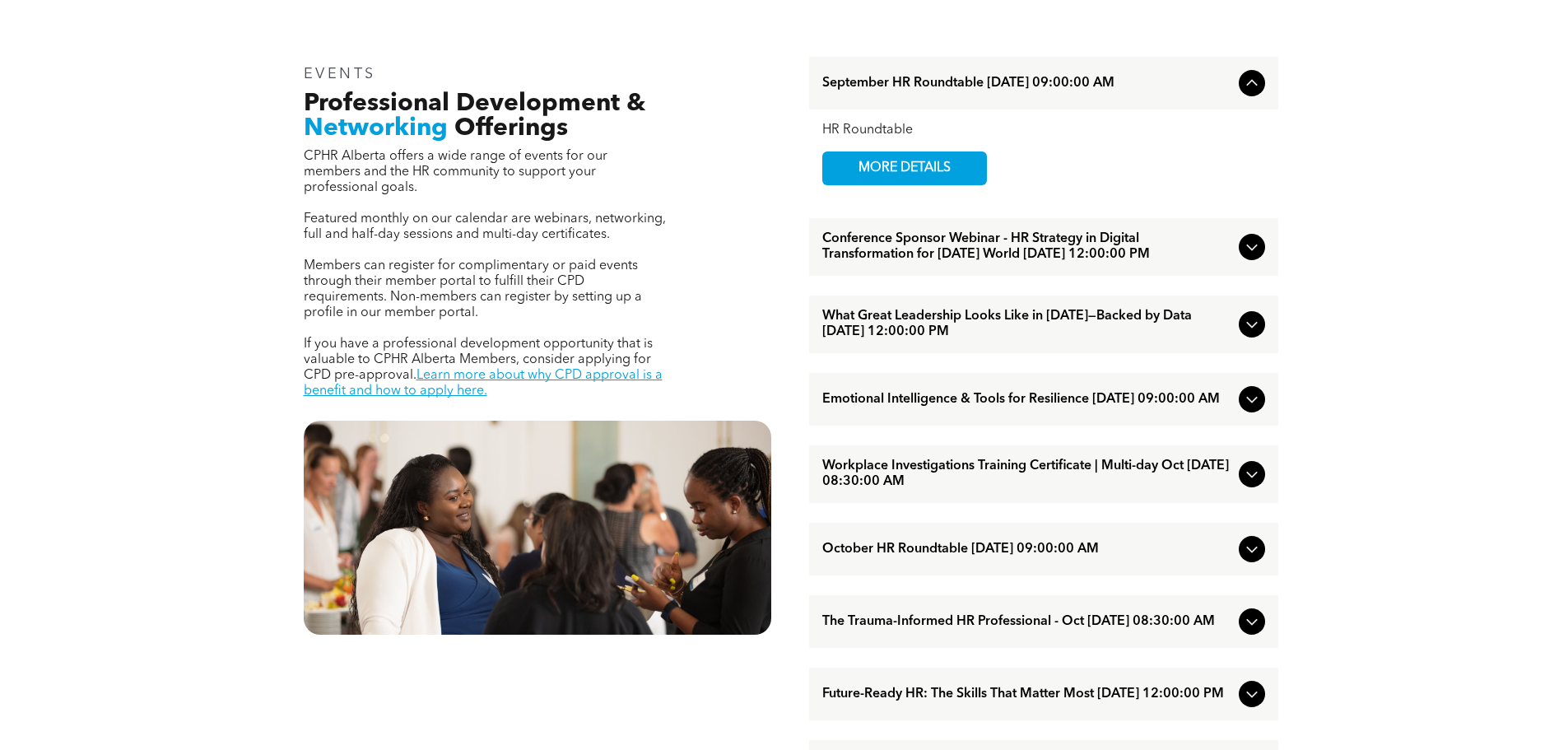
click at [1123, 407] on span "Emotional Intelligence & Tools for Resilience [DATE] 09:00:00 AM" at bounding box center [1027, 400] width 410 height 16
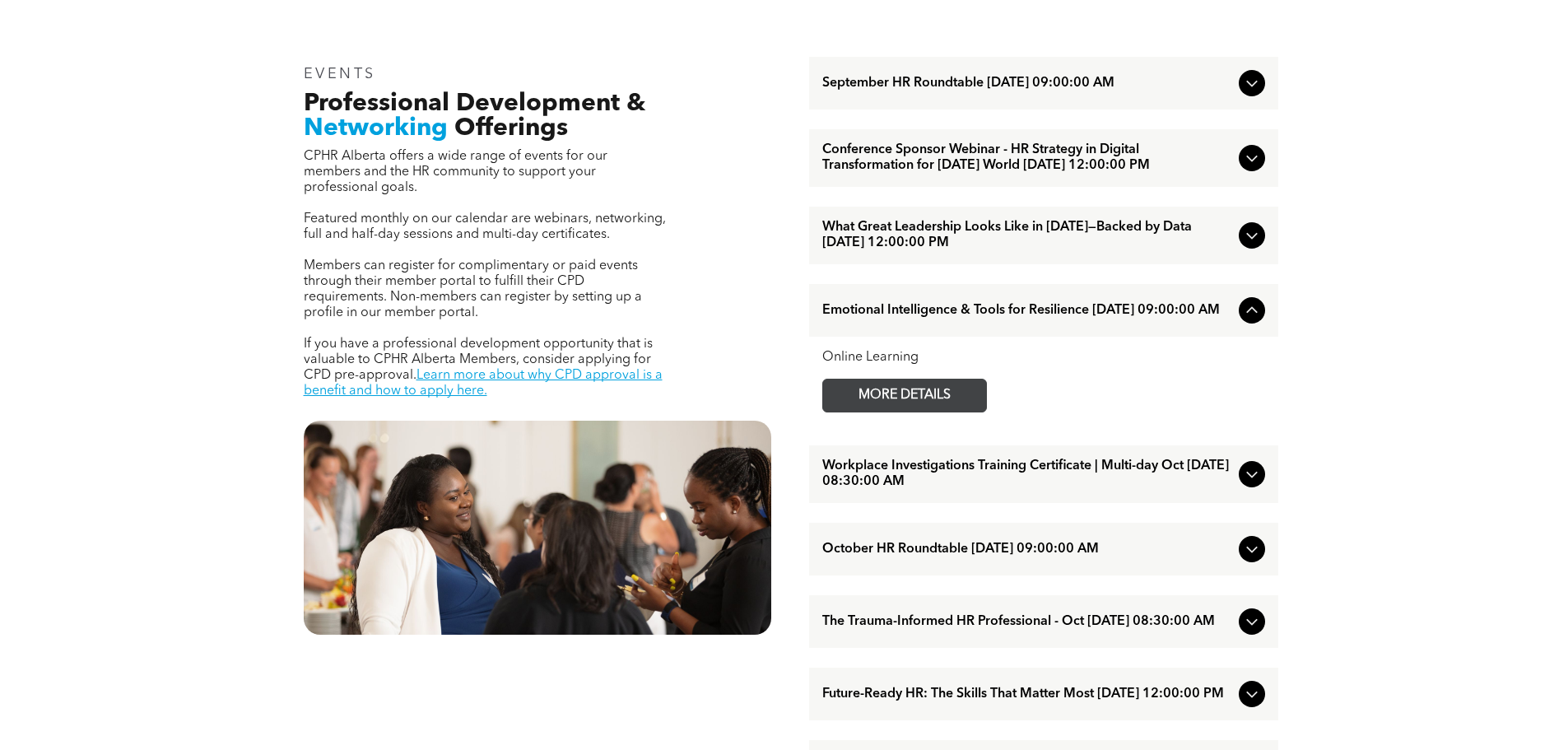
click at [927, 412] on span "MORE DETAILS" at bounding box center [904, 396] width 130 height 32
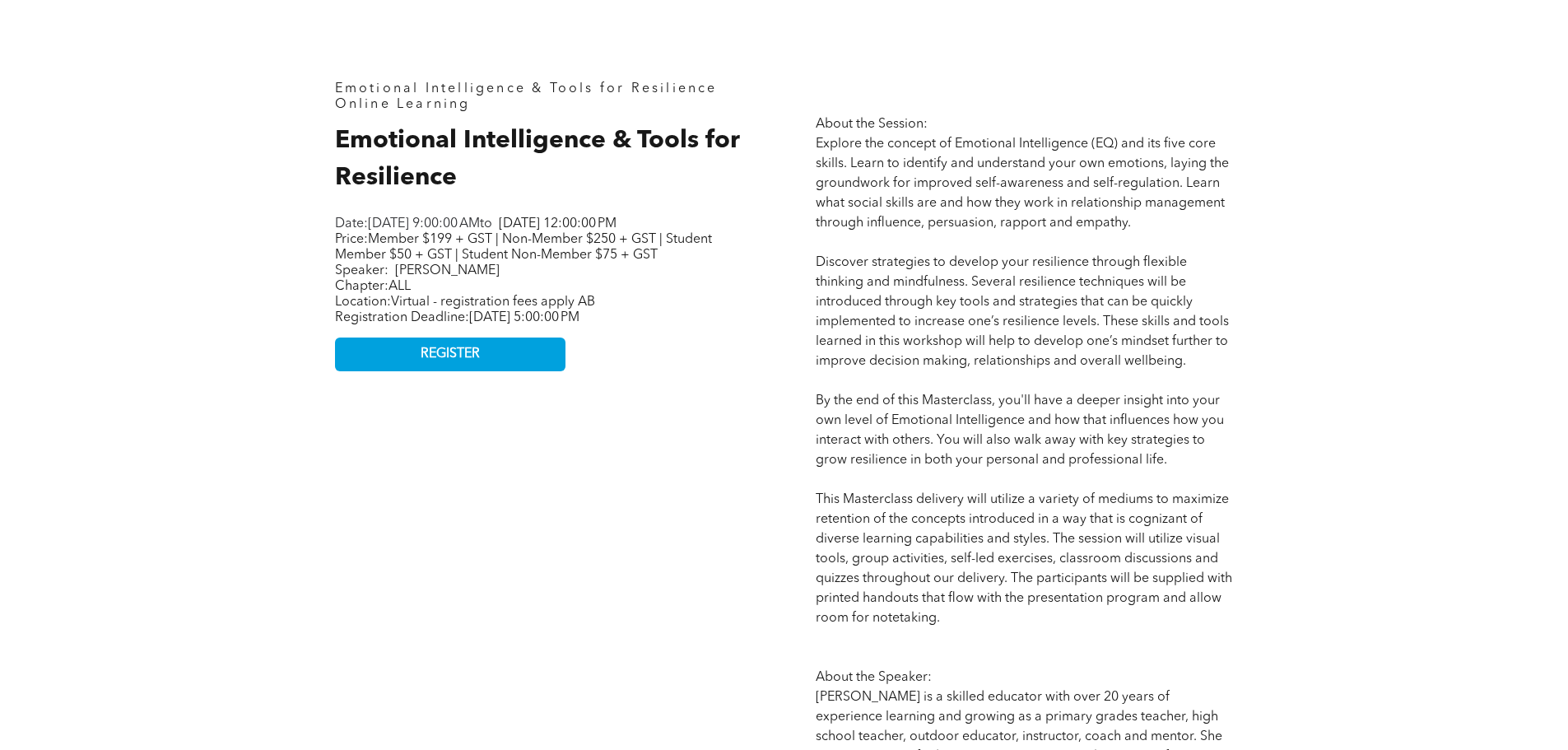
scroll to position [741, 0]
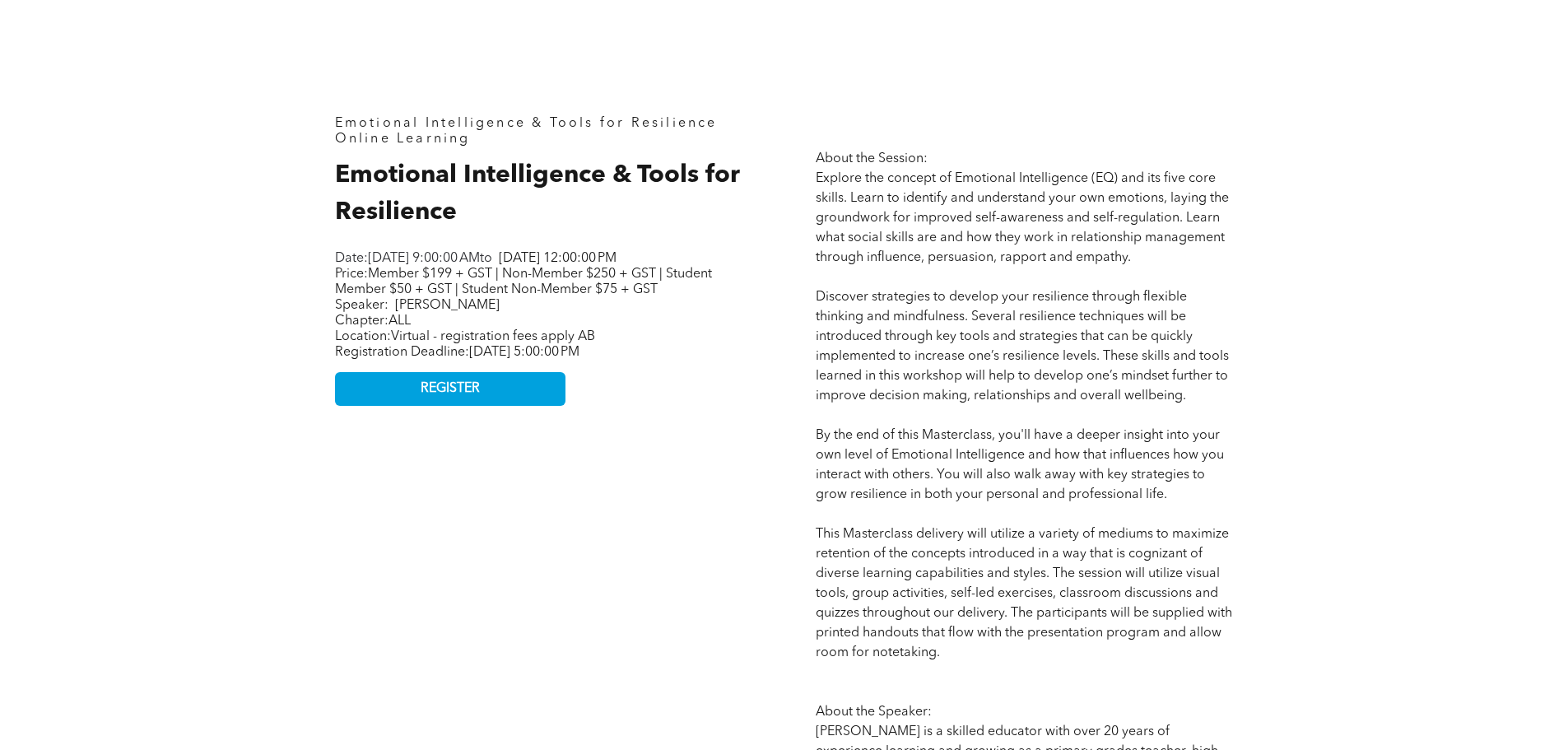
drag, startPoint x: 1215, startPoint y: 72, endPoint x: 824, endPoint y: 1, distance: 397.4
click at [1213, 72] on div "Emotional Intelligence & Tools for Resilience Online Learning Emotional Intelli…" at bounding box center [784, 616] width 988 height 1278
